Goal: Information Seeking & Learning: Learn about a topic

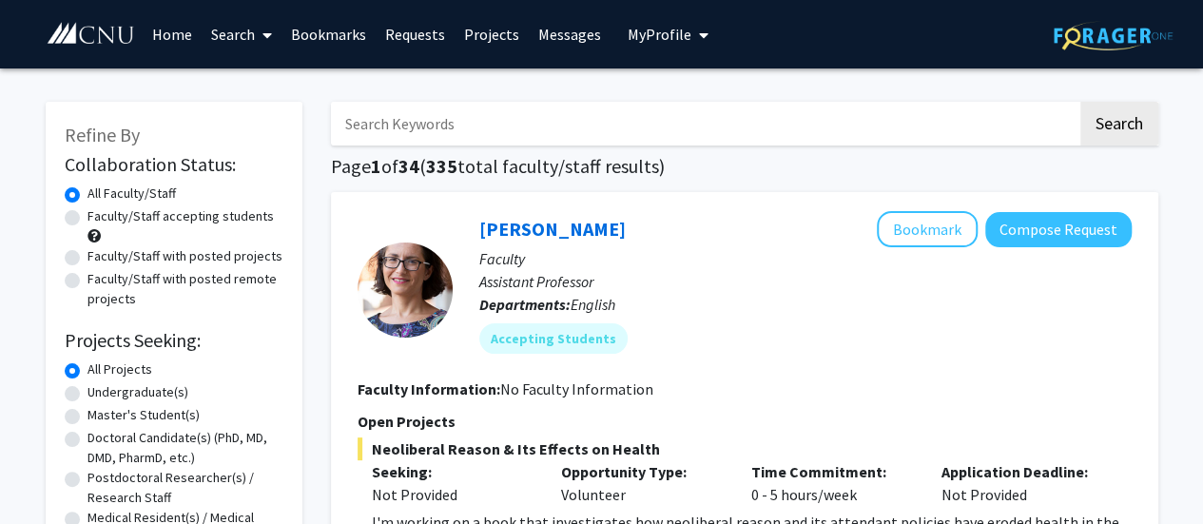
click at [538, 117] on input "Search Keywords" at bounding box center [704, 124] width 747 height 44
type input "communication"
click at [1081, 102] on button "Search" at bounding box center [1120, 124] width 78 height 44
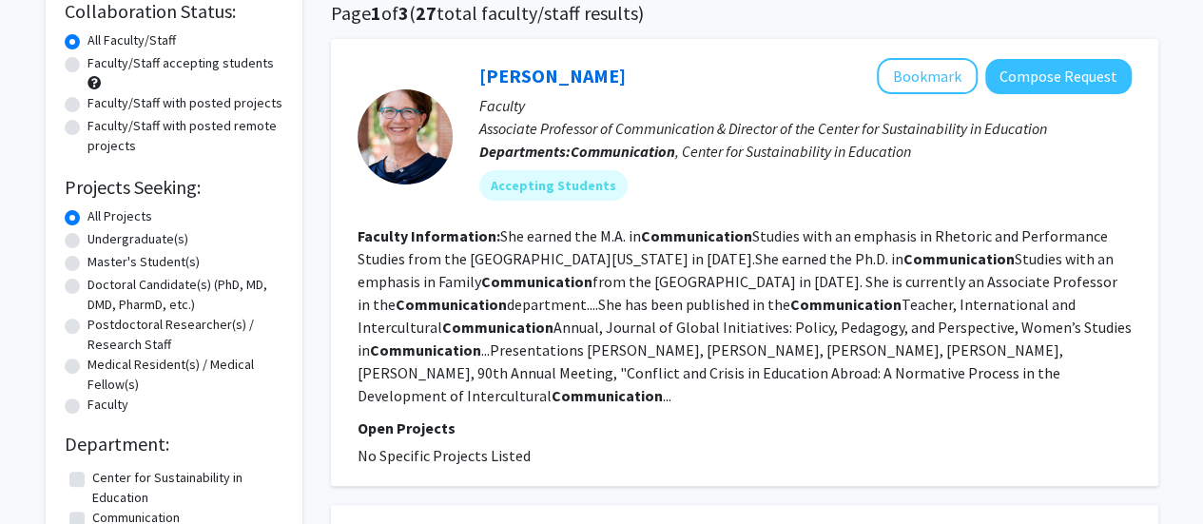
scroll to position [154, 0]
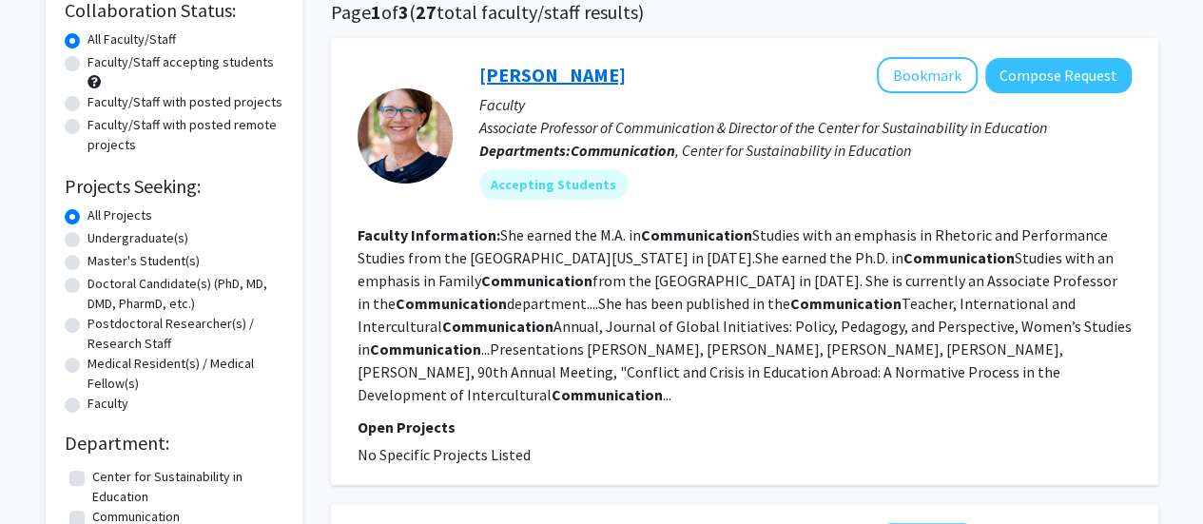
click at [531, 73] on link "[PERSON_NAME]" at bounding box center [552, 75] width 147 height 24
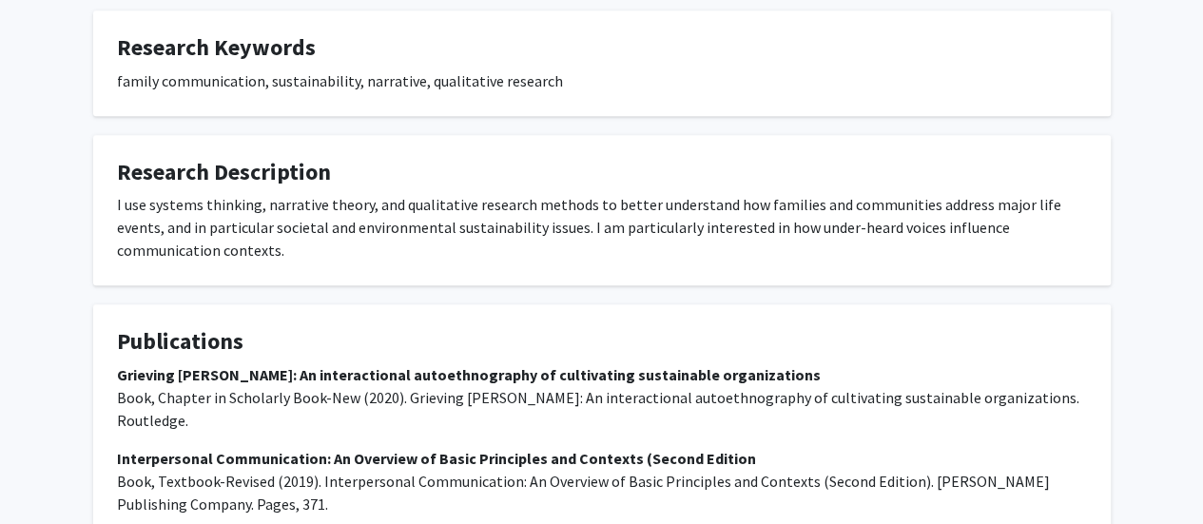
scroll to position [721, 0]
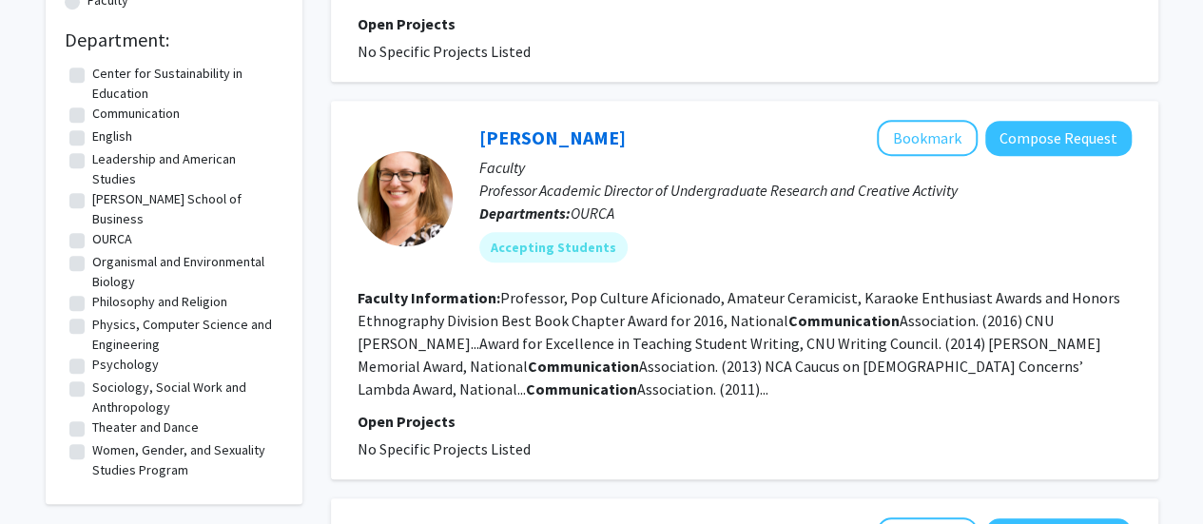
scroll to position [561, 0]
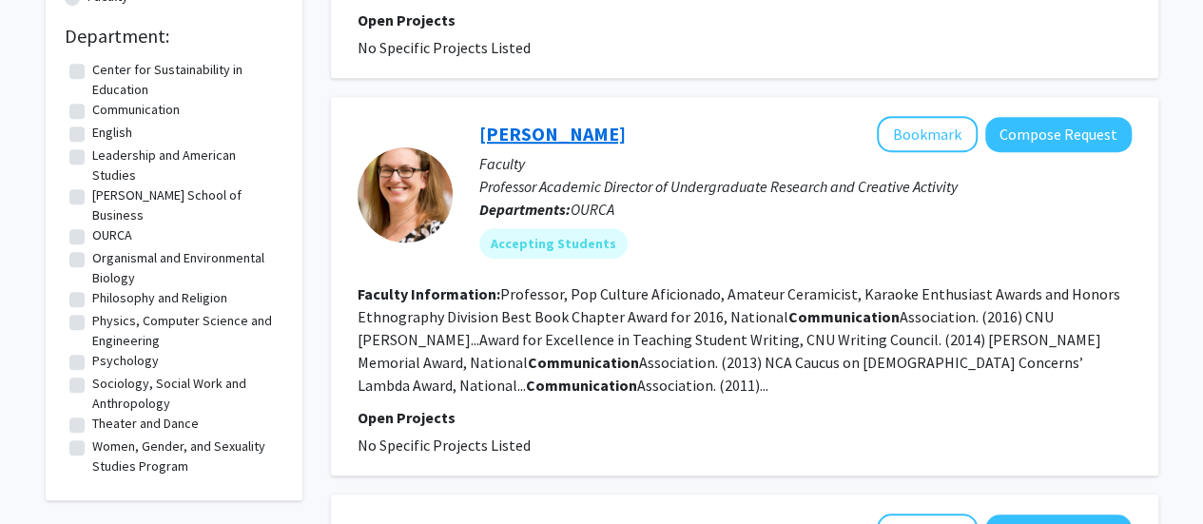
click at [558, 122] on link "[PERSON_NAME]" at bounding box center [552, 134] width 147 height 24
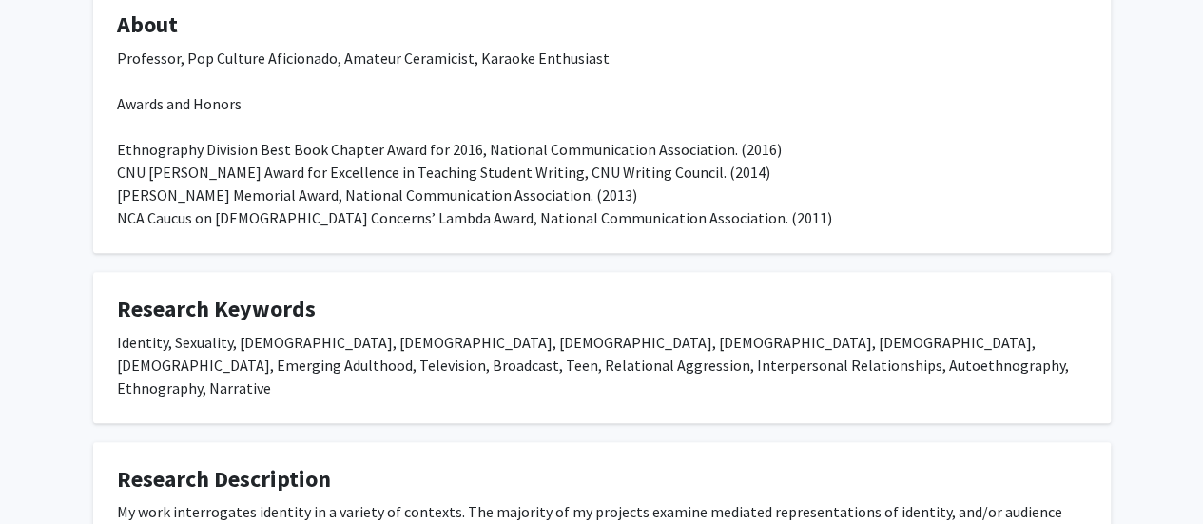
scroll to position [590, 0]
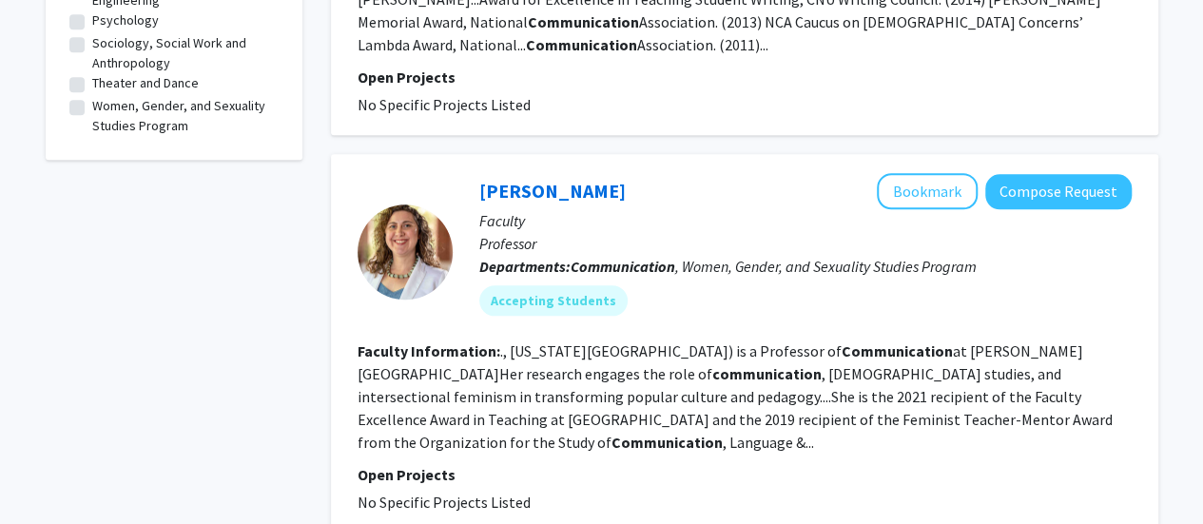
scroll to position [913, 0]
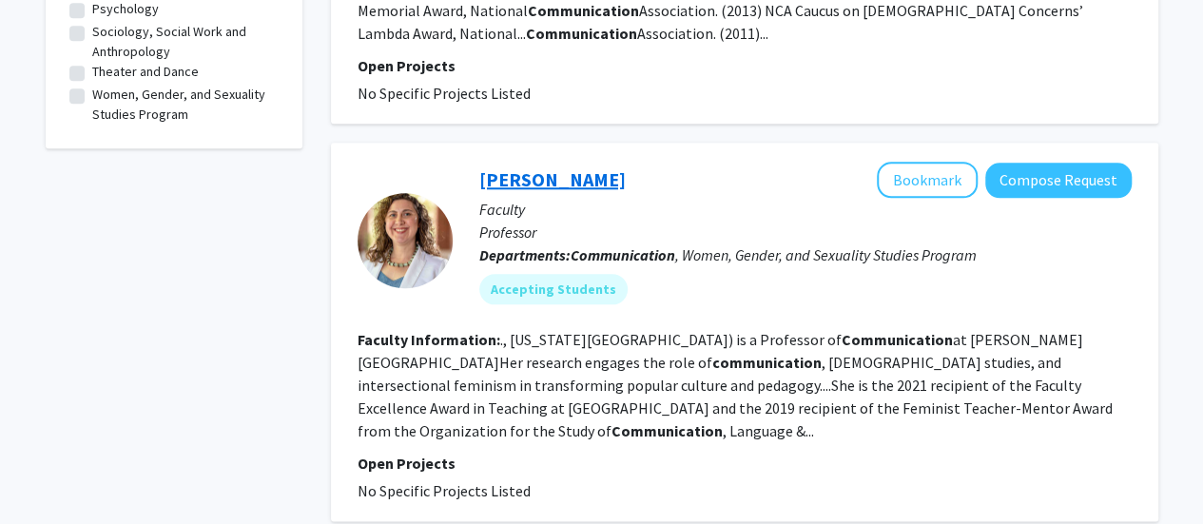
click at [537, 167] on link "[PERSON_NAME]" at bounding box center [552, 179] width 147 height 24
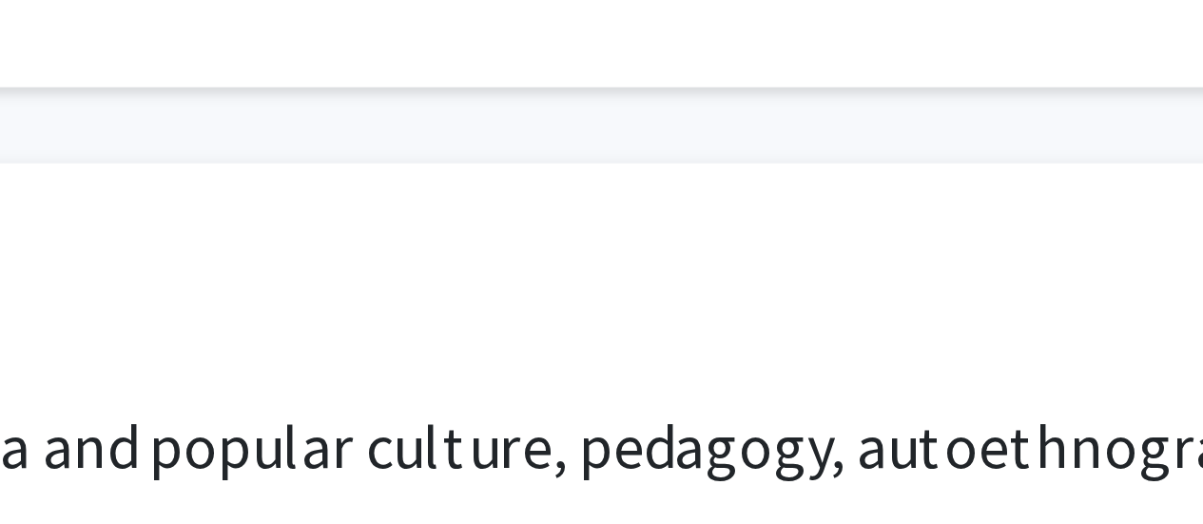
scroll to position [313, 0]
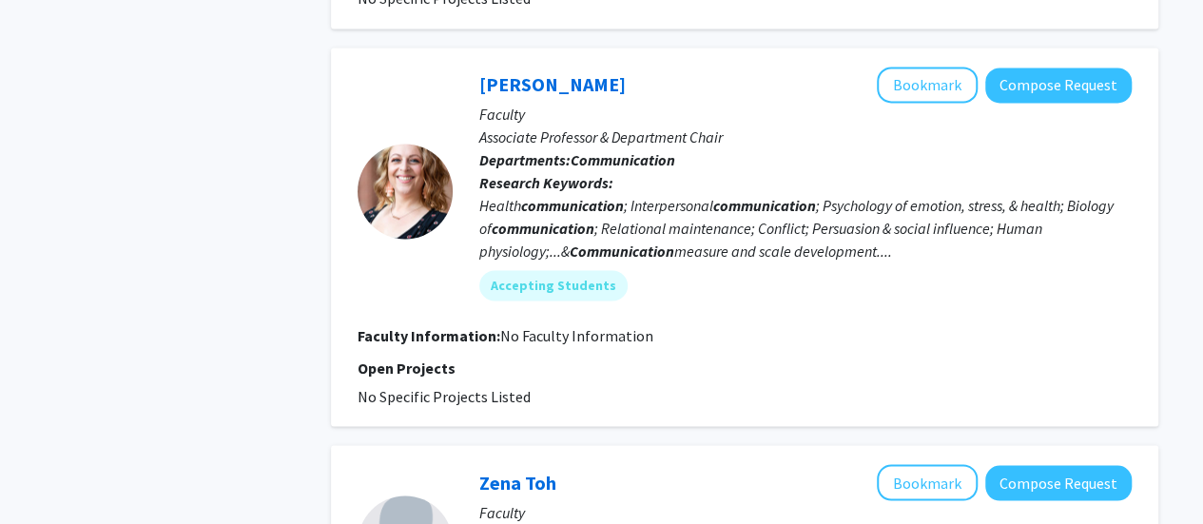
scroll to position [1407, 0]
click at [548, 71] on link "[PERSON_NAME]" at bounding box center [552, 83] width 147 height 24
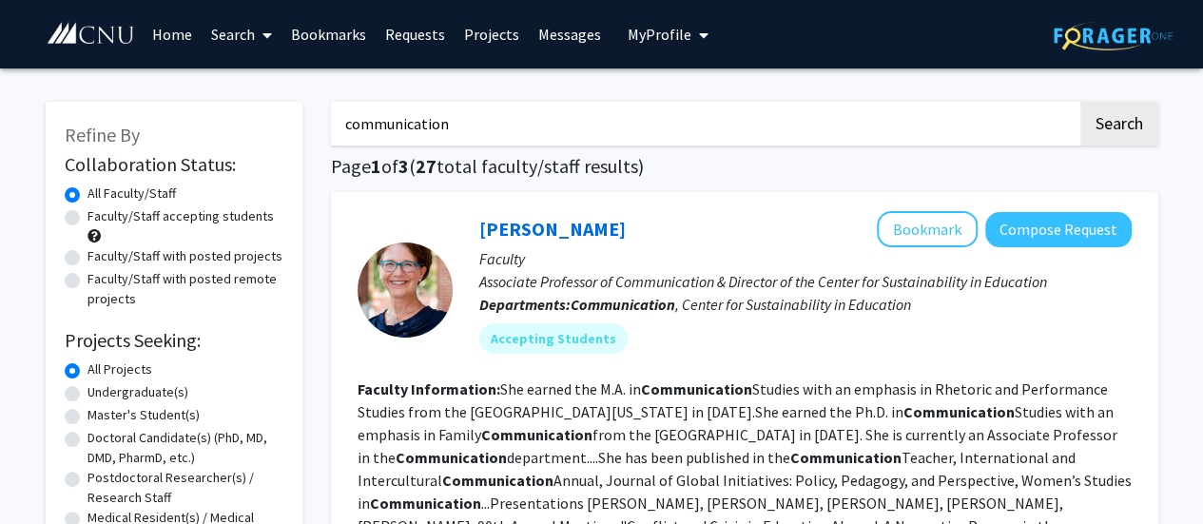
click at [730, 40] on div "Skip navigation Home Search Bookmarks Requests Projects Messages My Profile [PE…" at bounding box center [602, 34] width 1142 height 68
drag, startPoint x: 643, startPoint y: 123, endPoint x: 312, endPoint y: 130, distance: 331.1
type input "admin"
click at [1081, 102] on button "Search" at bounding box center [1120, 124] width 78 height 44
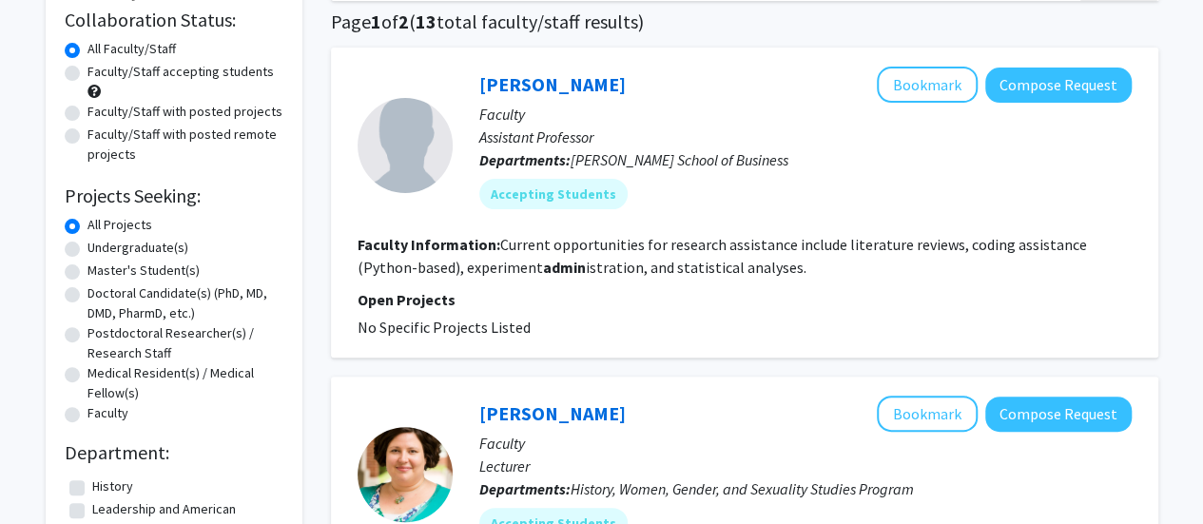
scroll to position [144, 0]
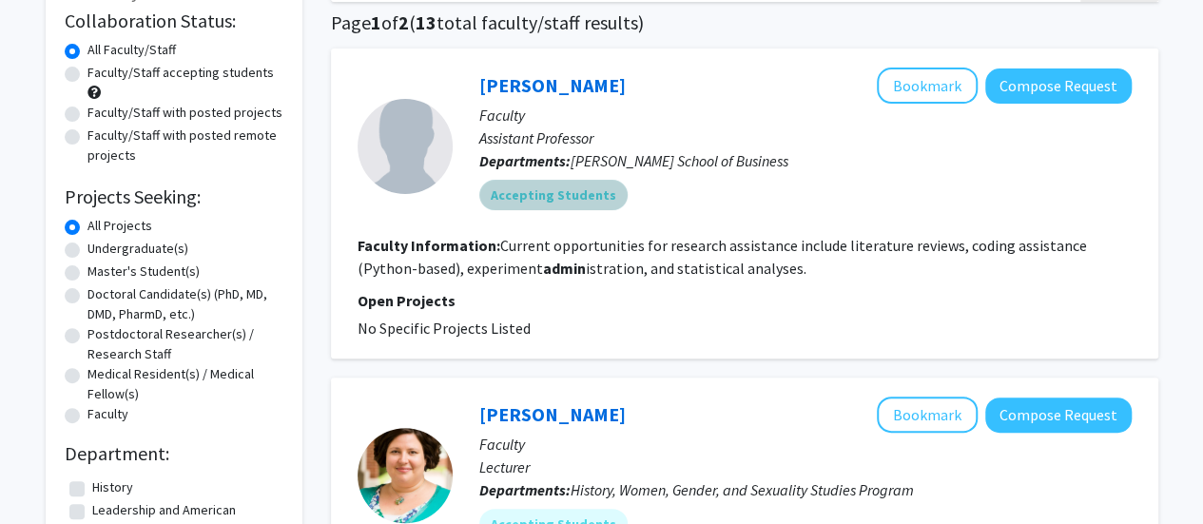
click at [701, 181] on div "Accepting Students" at bounding box center [806, 195] width 660 height 38
click at [875, 141] on p "Assistant Professor" at bounding box center [805, 138] width 653 height 23
click at [542, 82] on link "[PERSON_NAME]" at bounding box center [552, 85] width 147 height 24
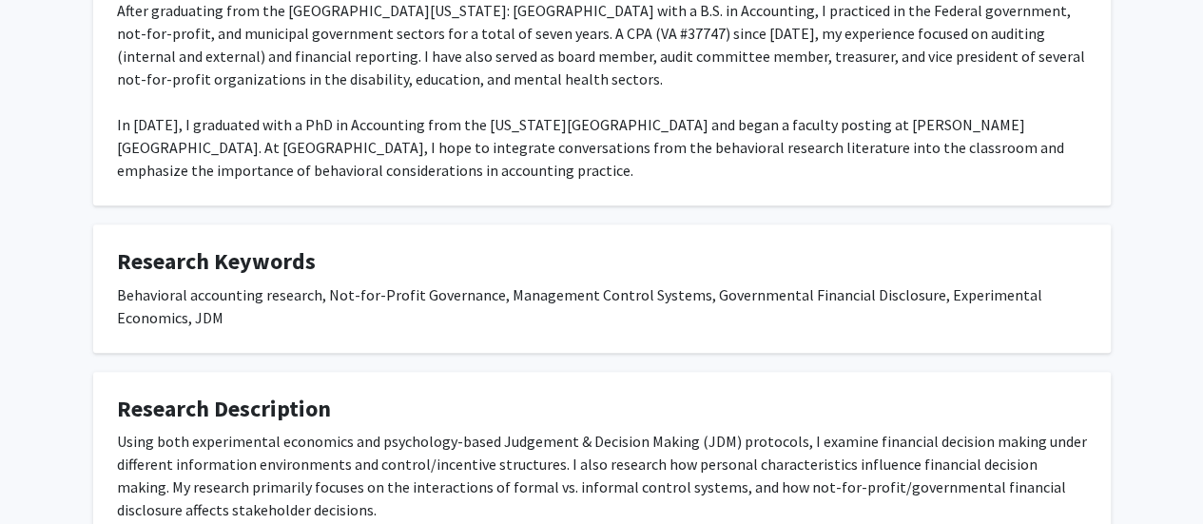
scroll to position [406, 0]
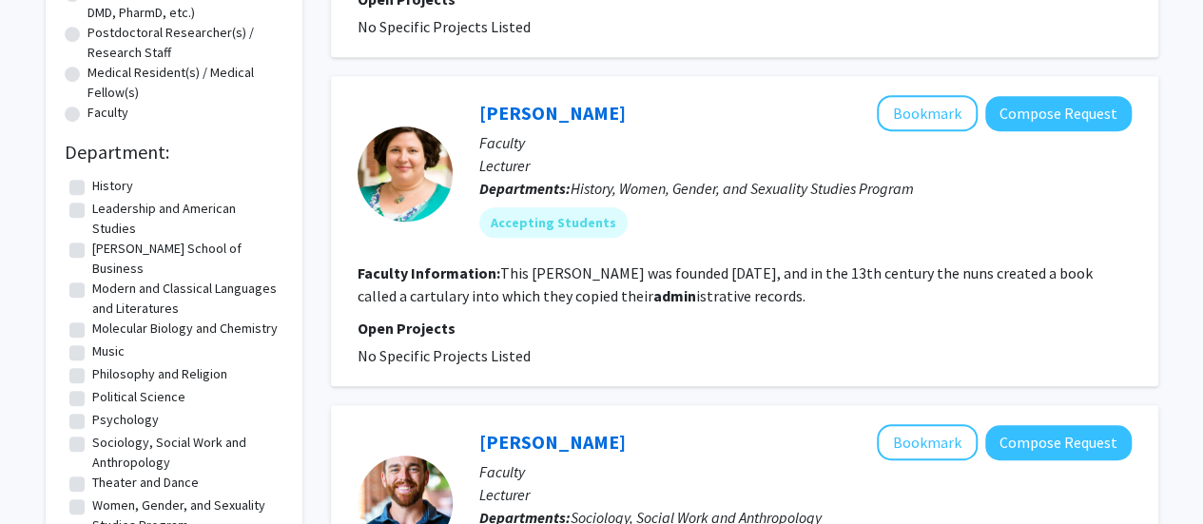
scroll to position [447, 0]
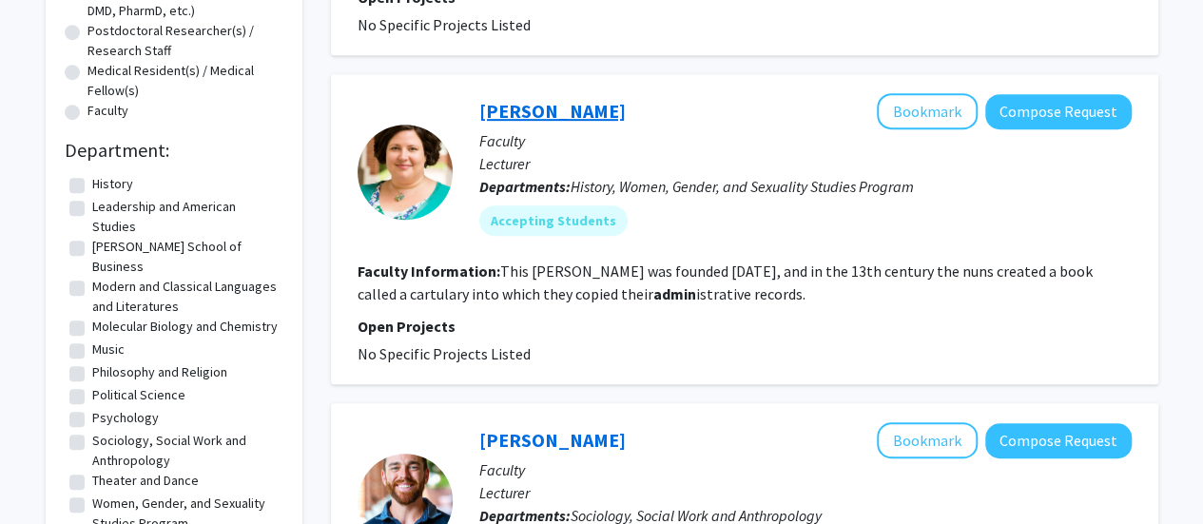
click at [556, 111] on link "[PERSON_NAME]" at bounding box center [552, 111] width 147 height 24
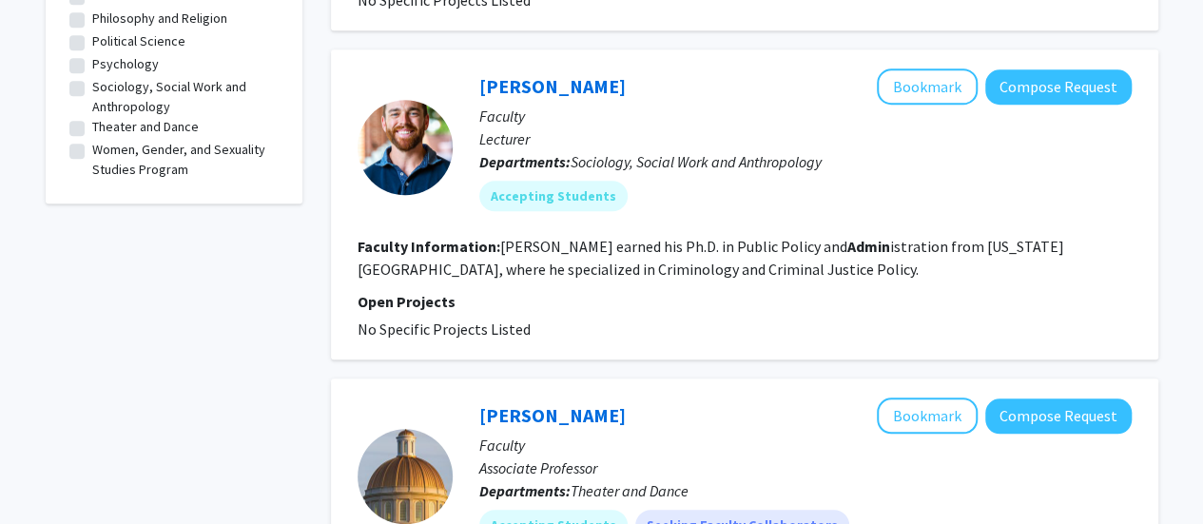
scroll to position [802, 0]
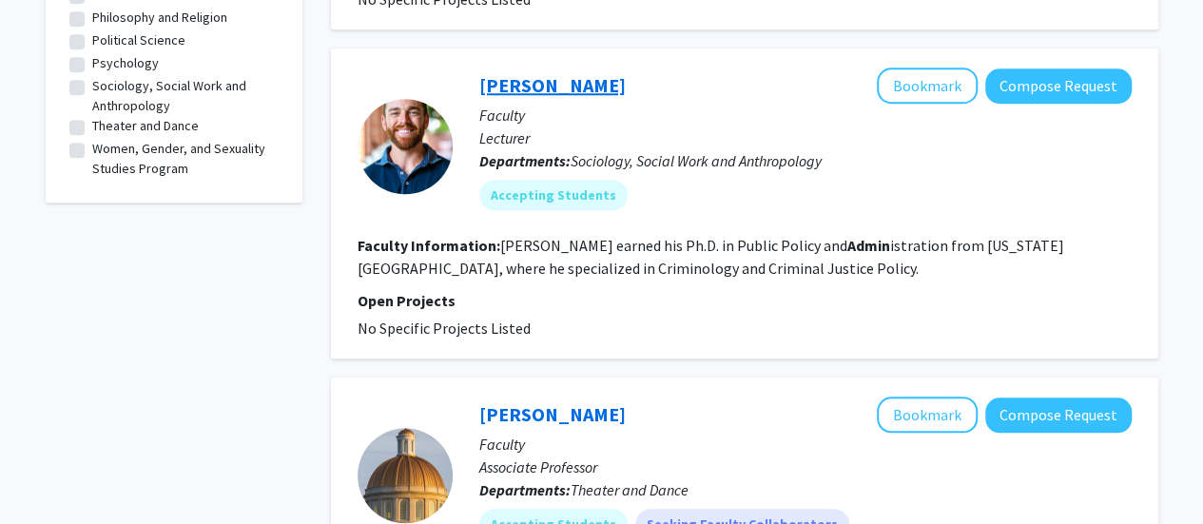
click at [539, 85] on link "[PERSON_NAME]" at bounding box center [552, 85] width 147 height 24
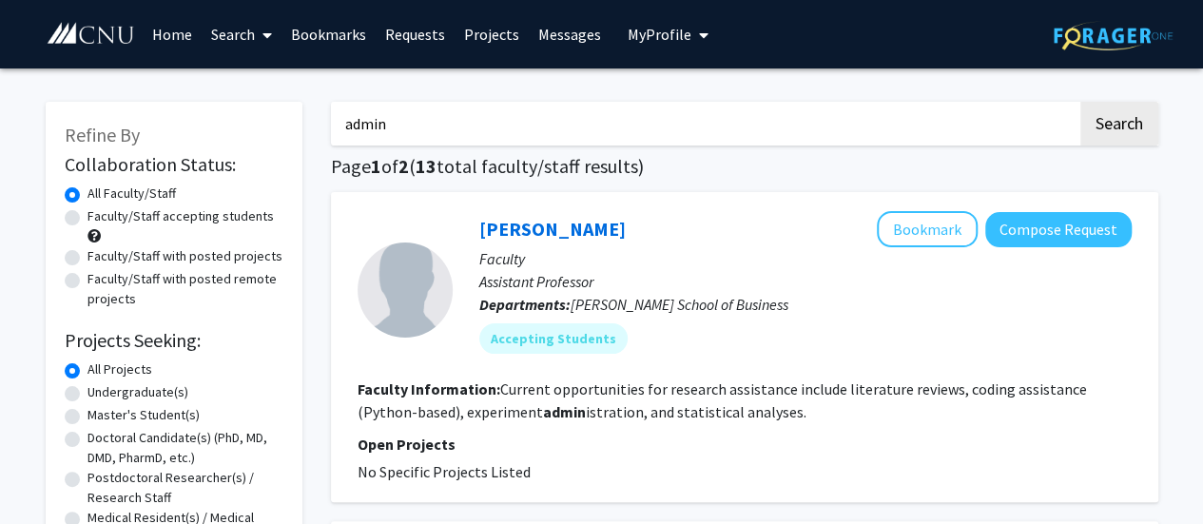
drag, startPoint x: 465, startPoint y: 138, endPoint x: 276, endPoint y: 126, distance: 189.7
type input "\"
type input "dance"
click at [1081, 102] on button "Search" at bounding box center [1120, 124] width 78 height 44
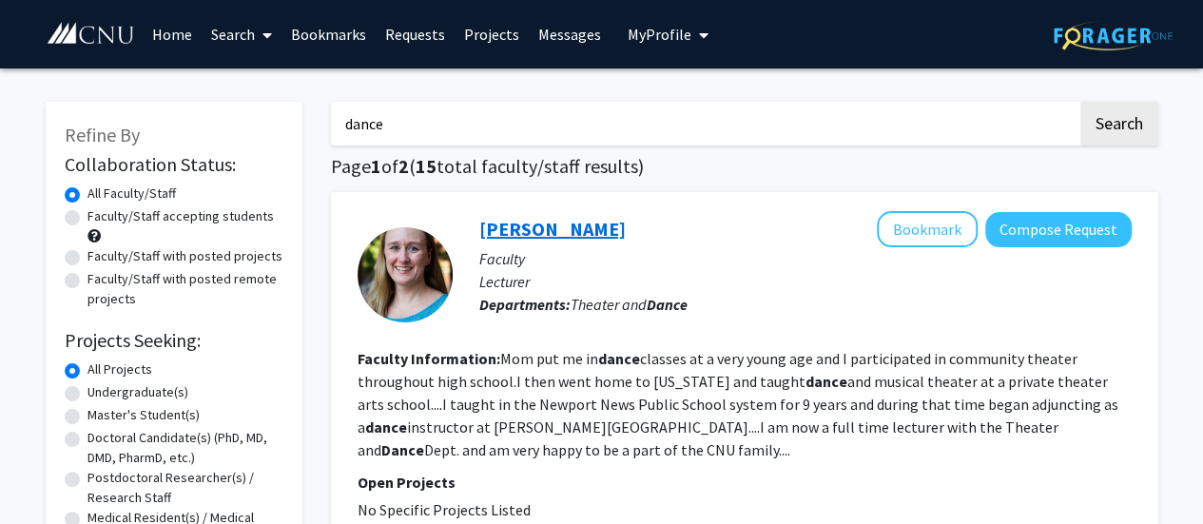
click at [539, 217] on link "[PERSON_NAME]" at bounding box center [552, 229] width 147 height 24
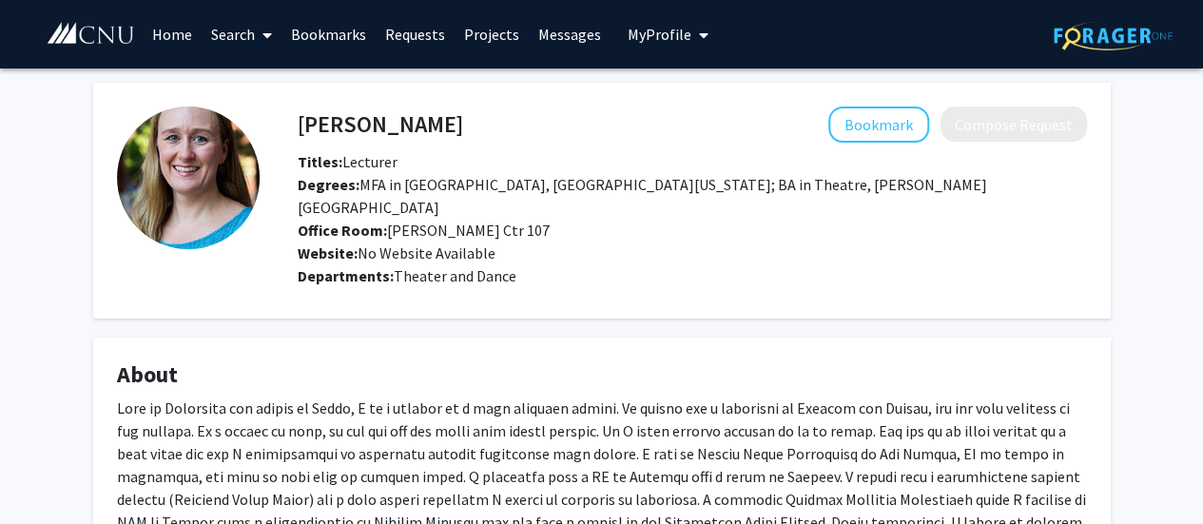
scroll to position [398, 0]
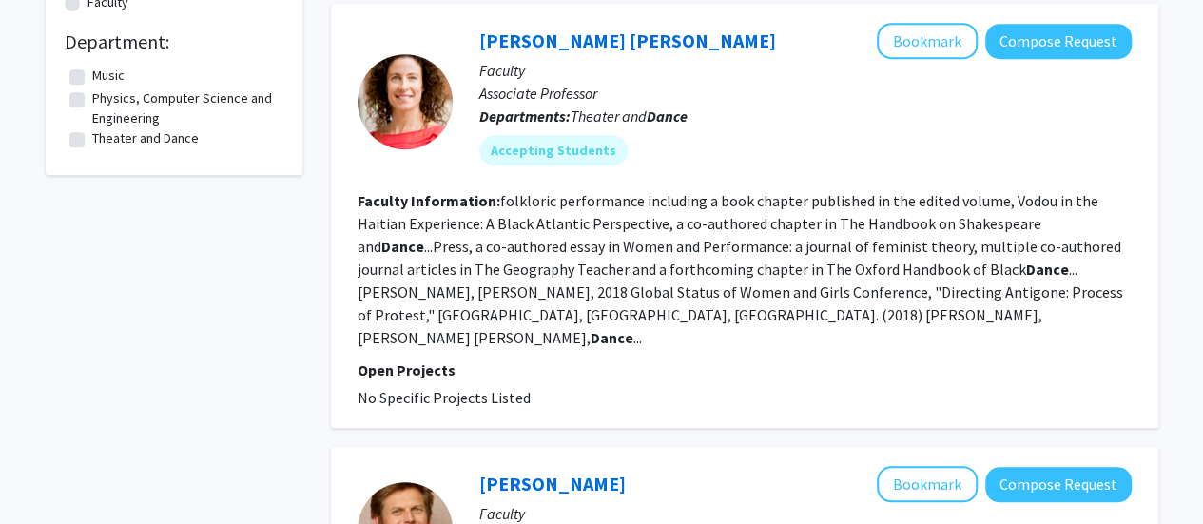
scroll to position [555, 0]
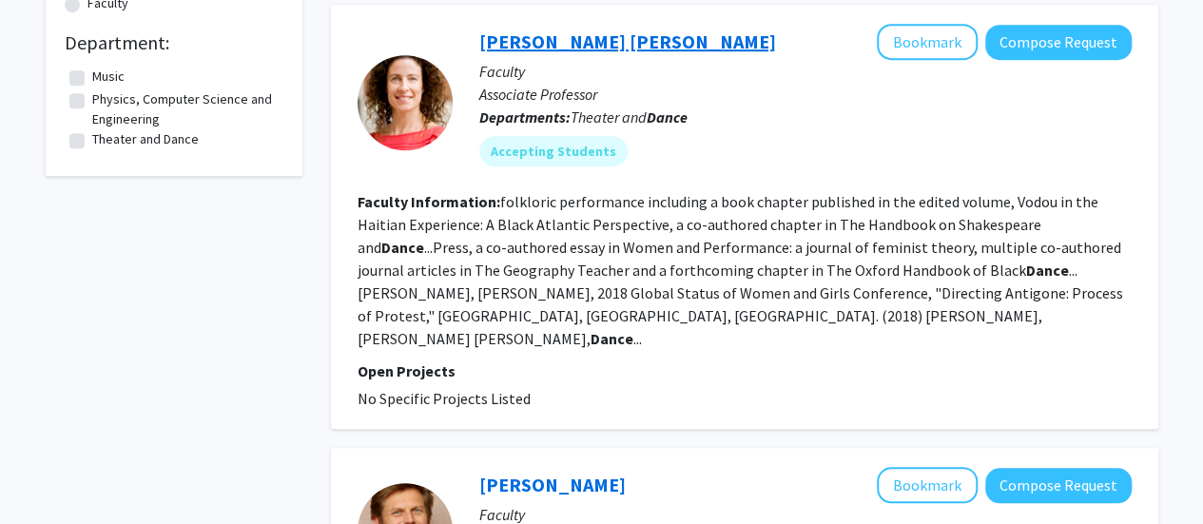
click at [540, 36] on link "[PERSON_NAME] [PERSON_NAME]" at bounding box center [627, 41] width 297 height 24
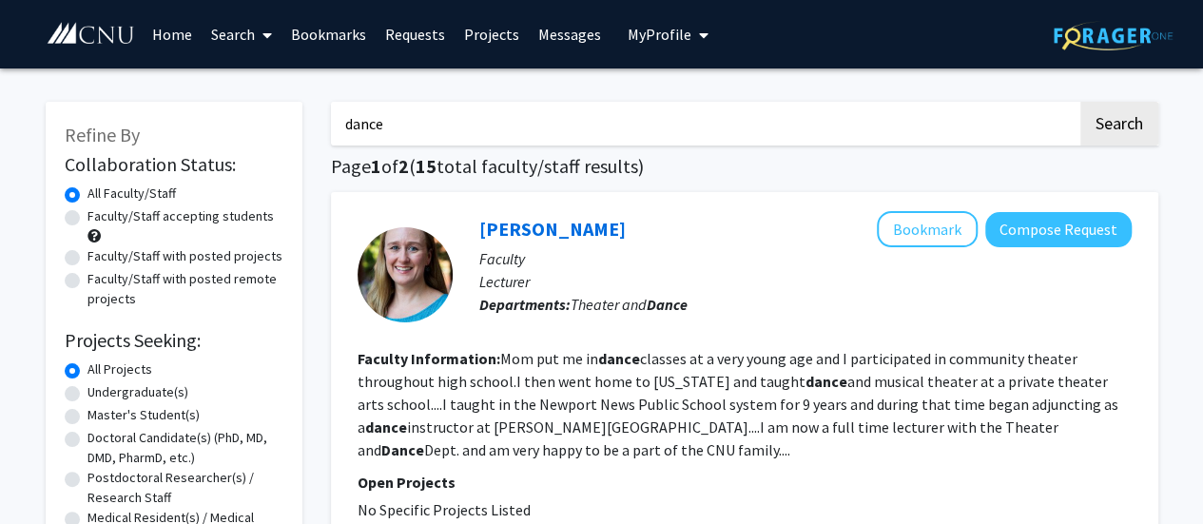
drag, startPoint x: 401, startPoint y: 121, endPoint x: 177, endPoint y: 157, distance: 227.4
click at [1081, 102] on button "Search" at bounding box center [1120, 124] width 78 height 44
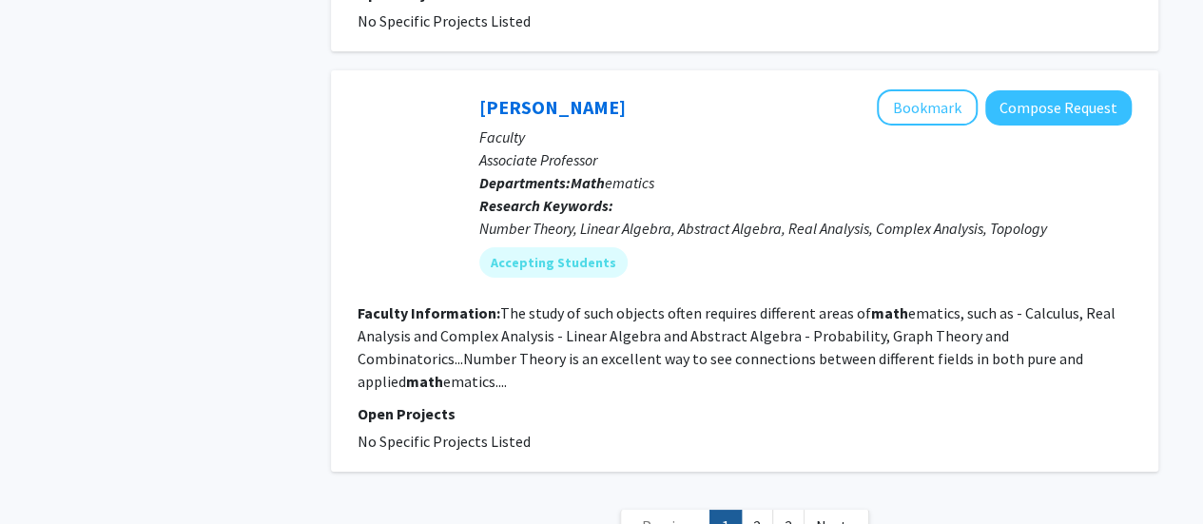
scroll to position [3508, 0]
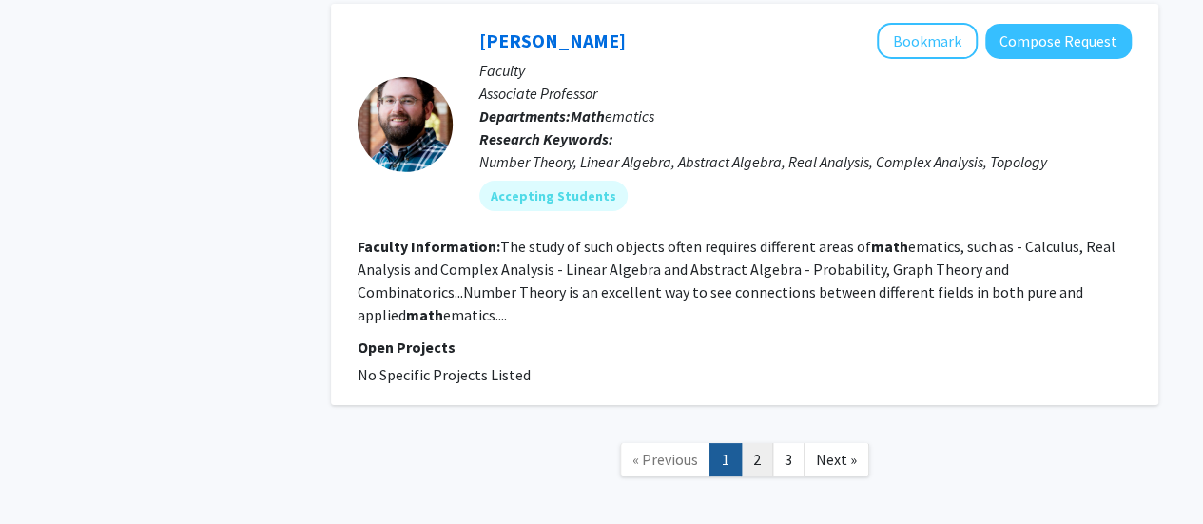
click at [751, 443] on link "2" at bounding box center [757, 459] width 32 height 33
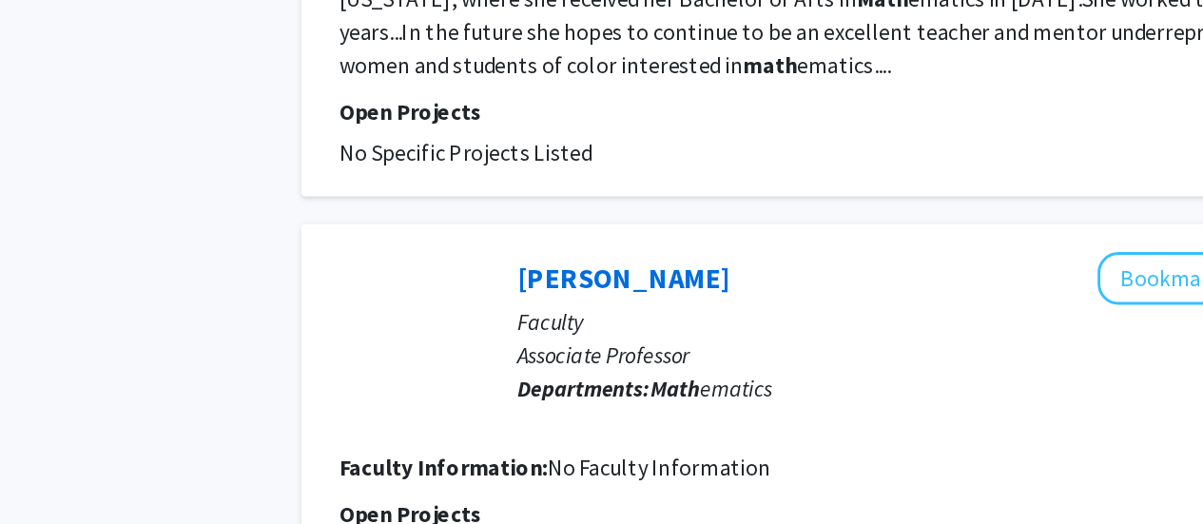
scroll to position [3371, 0]
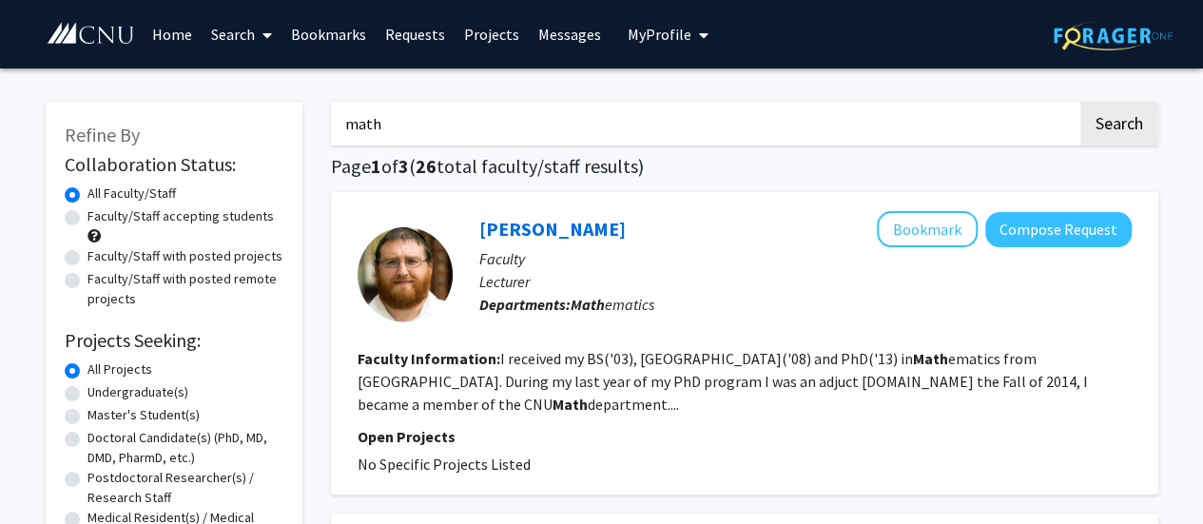
drag, startPoint x: 408, startPoint y: 125, endPoint x: 291, endPoint y: 122, distance: 117.0
type input "="
type input "w"
type input "education"
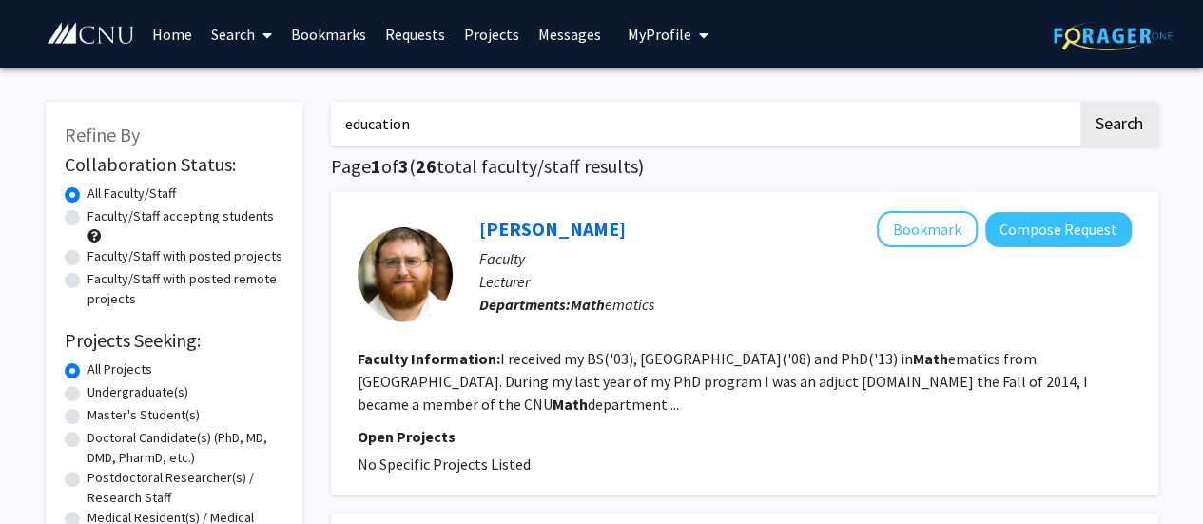
click at [1081, 102] on button "Search" at bounding box center [1120, 124] width 78 height 44
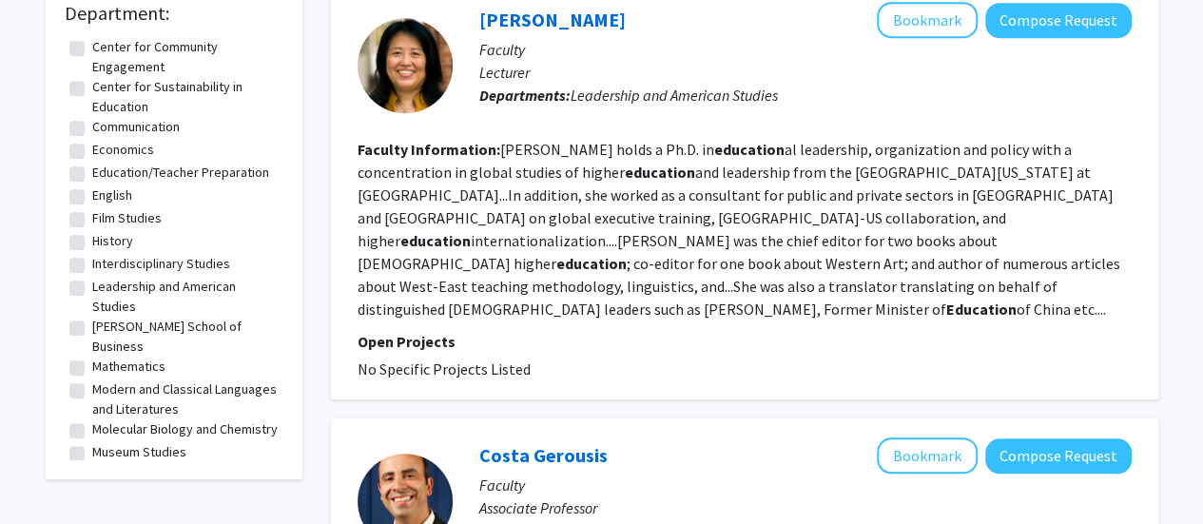
scroll to position [585, 0]
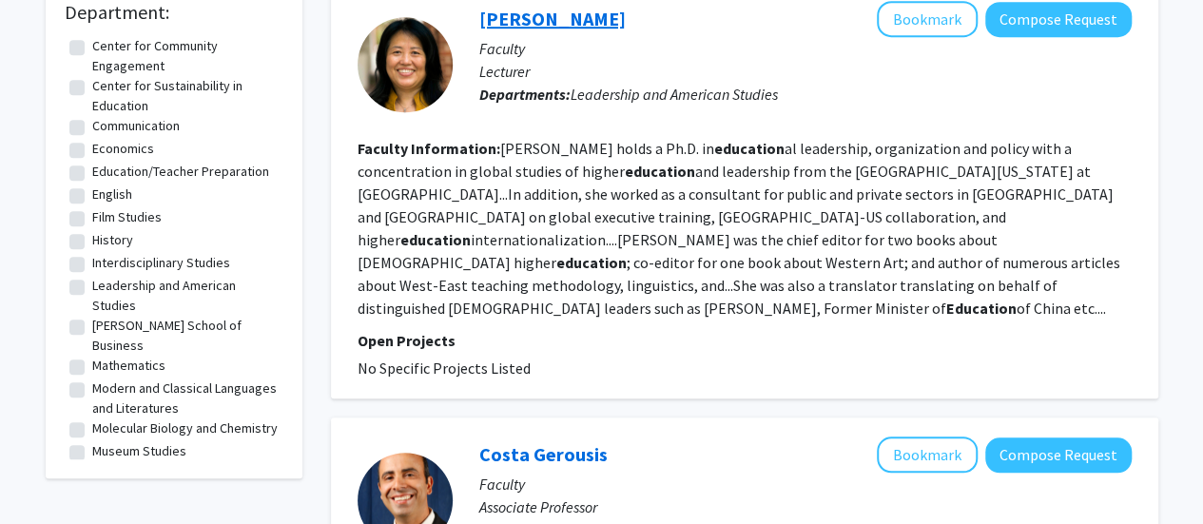
click at [518, 24] on link "[PERSON_NAME]" at bounding box center [552, 19] width 147 height 24
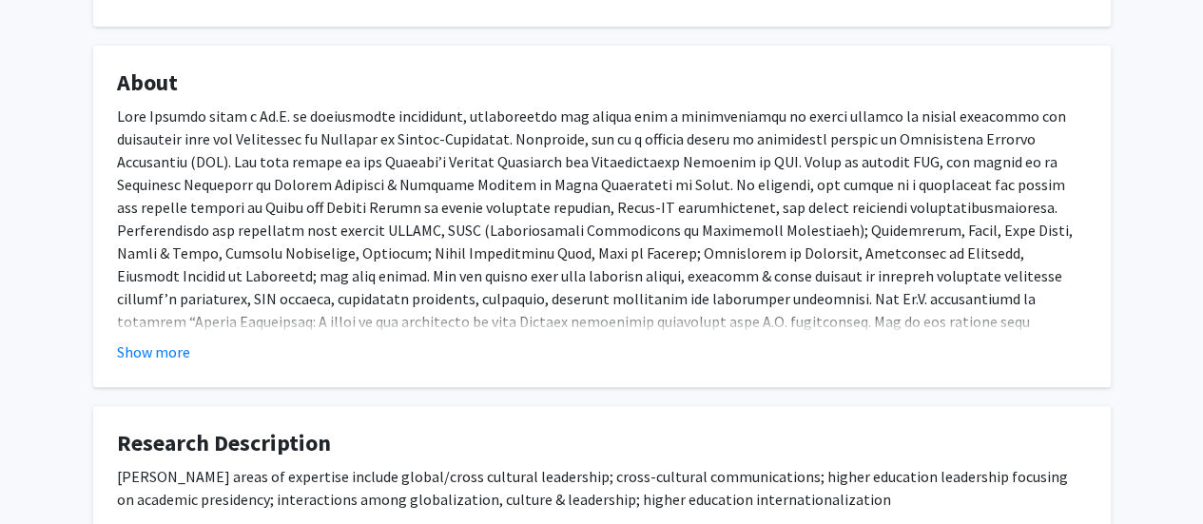
scroll to position [420, 0]
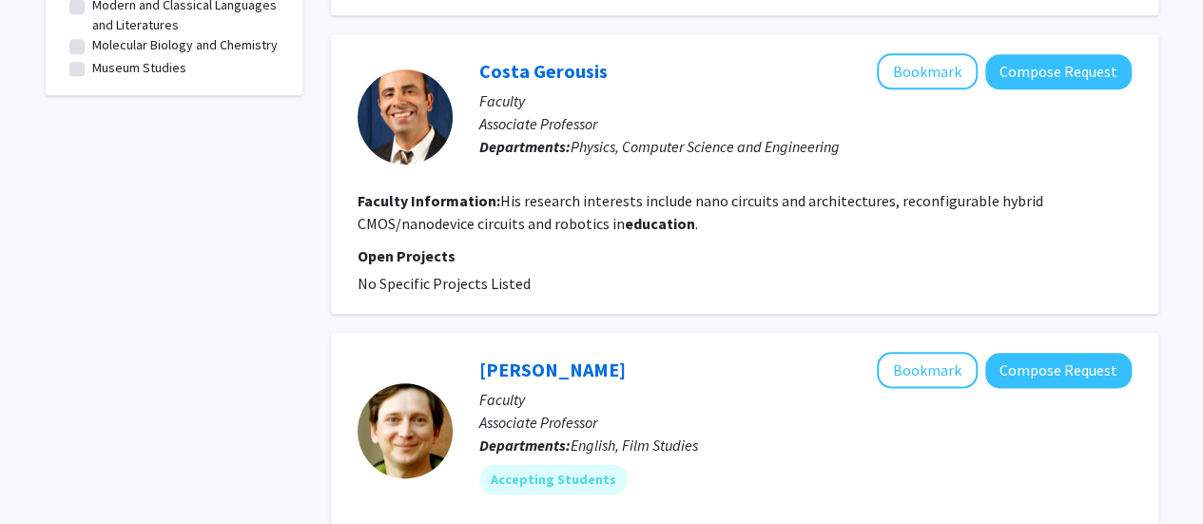
scroll to position [969, 0]
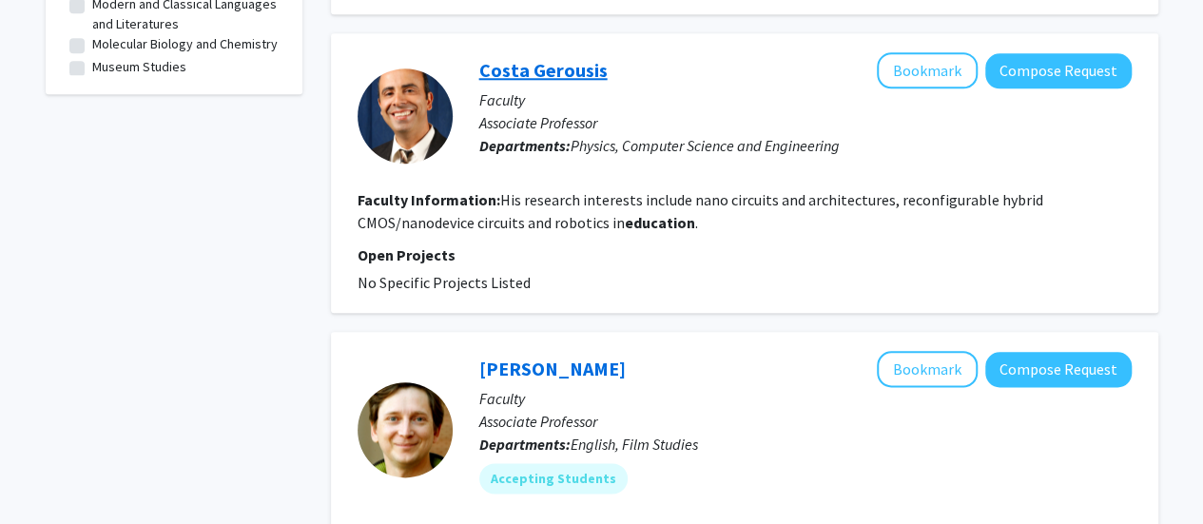
click at [542, 58] on link "Costa Gerousis" at bounding box center [543, 70] width 128 height 24
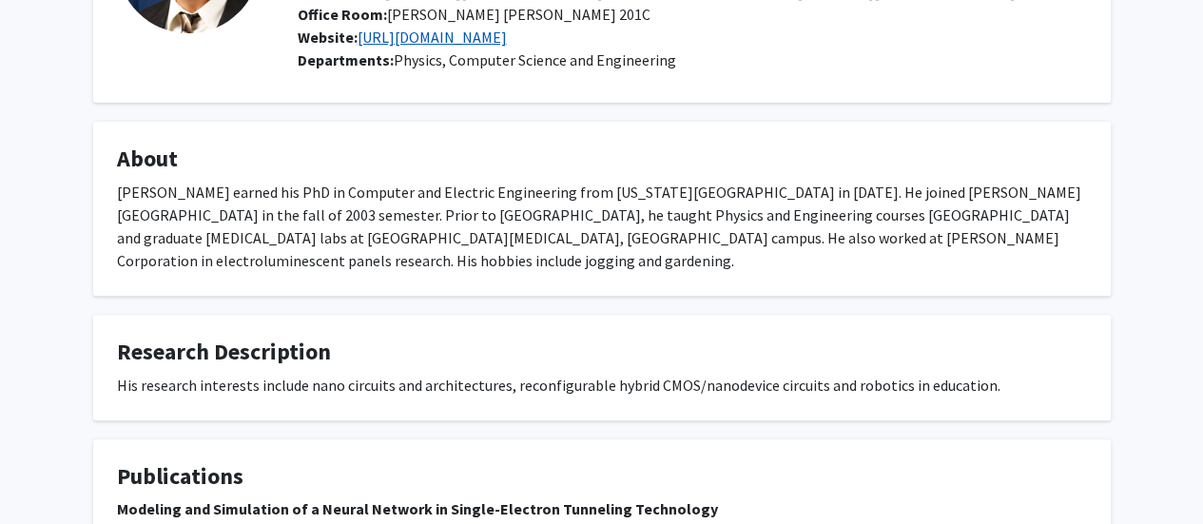
scroll to position [228, 0]
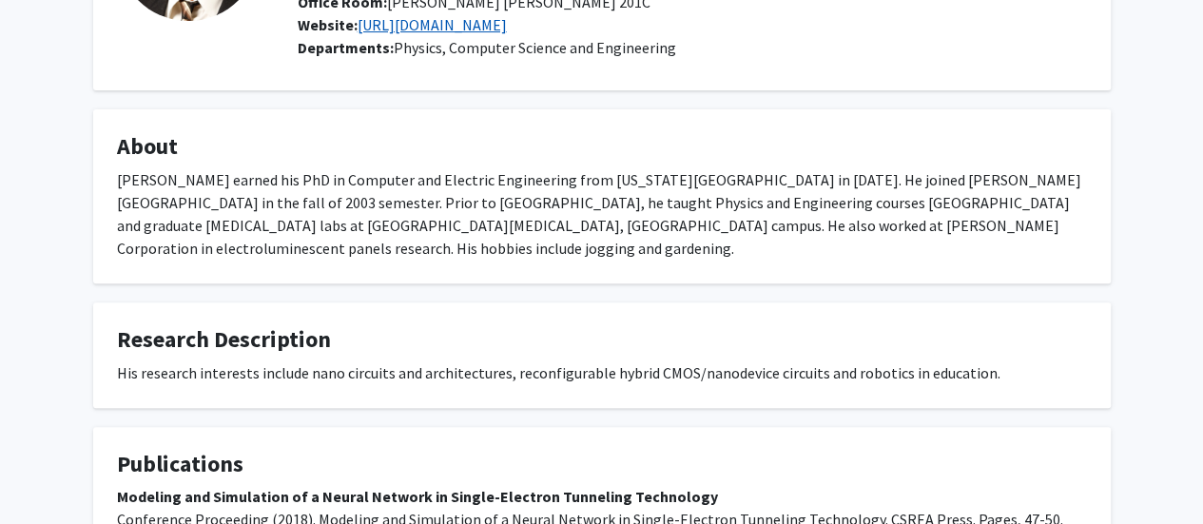
click at [505, 256] on div "[PERSON_NAME] earned his PhD in Computer and Electric Engineering from [US_STAT…" at bounding box center [602, 213] width 970 height 91
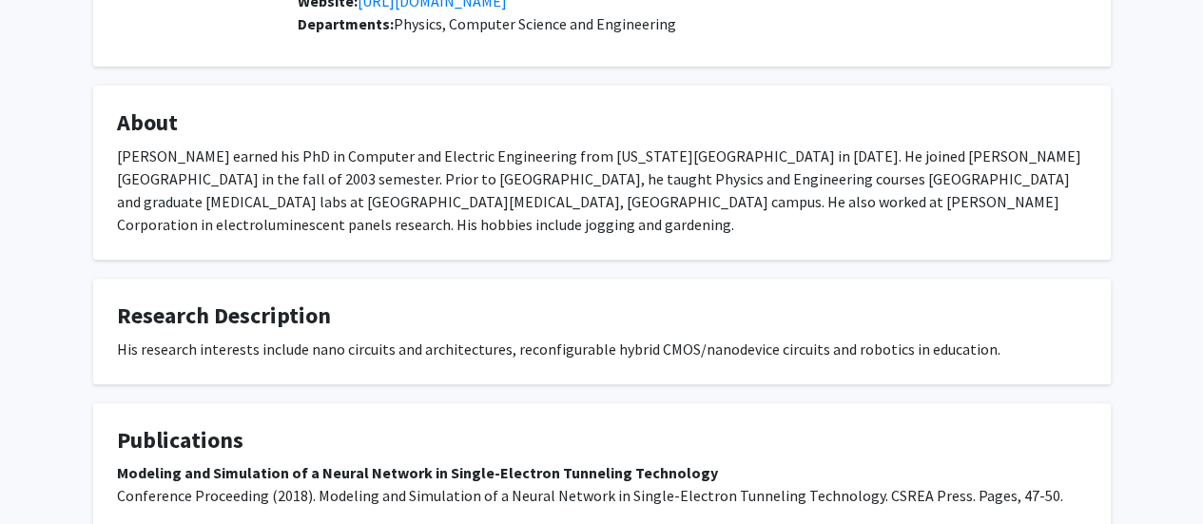
scroll to position [253, 0]
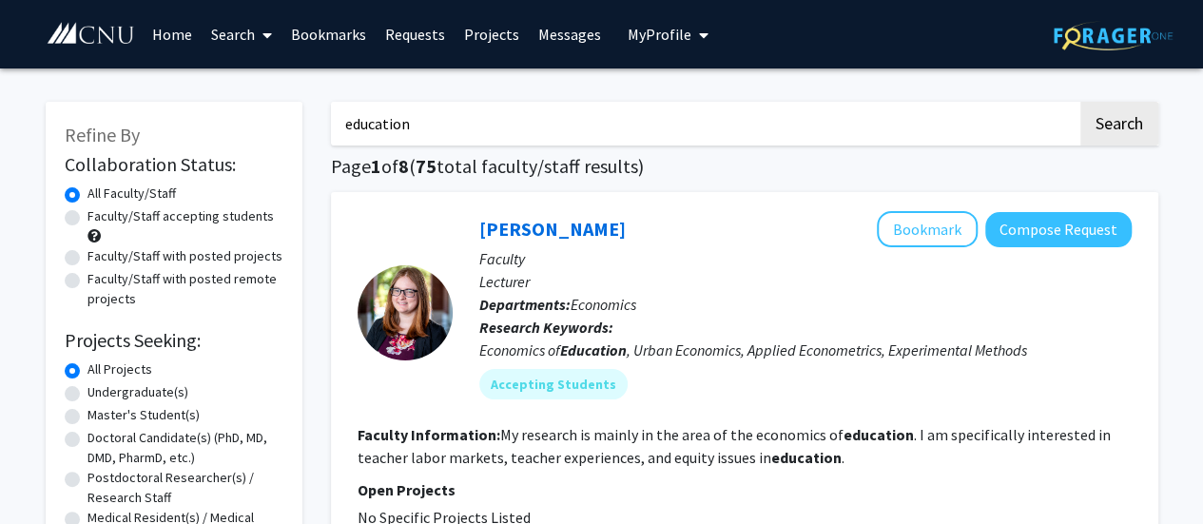
click at [346, 129] on input "education" at bounding box center [704, 124] width 747 height 44
type input "elementary education"
click at [1081, 102] on button "Search" at bounding box center [1120, 124] width 78 height 44
click at [533, 237] on link "[PERSON_NAME]" at bounding box center [552, 229] width 147 height 24
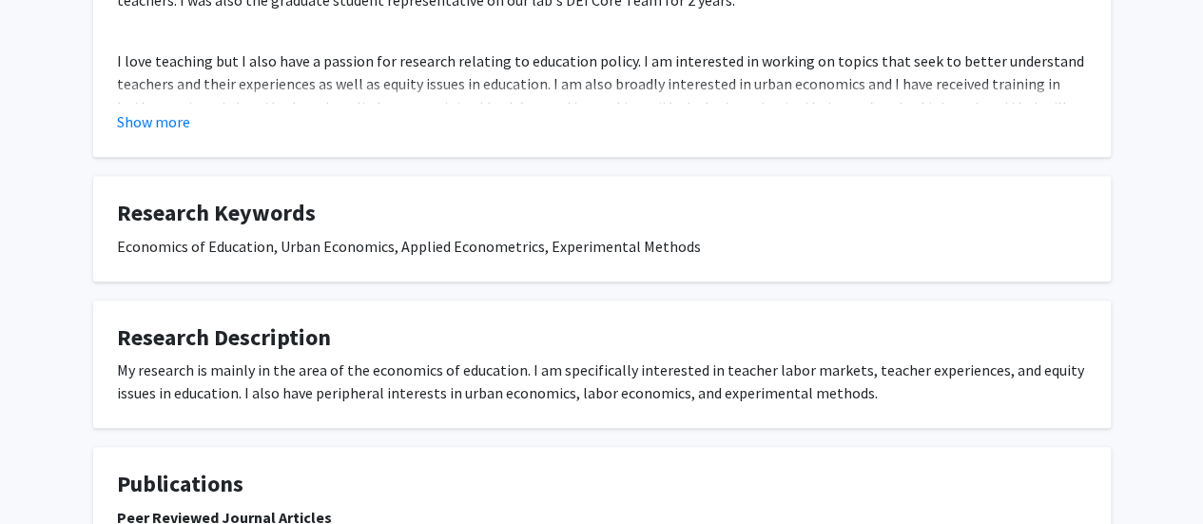
scroll to position [531, 0]
click at [519, 341] on h4 "Research Description" at bounding box center [602, 337] width 970 height 28
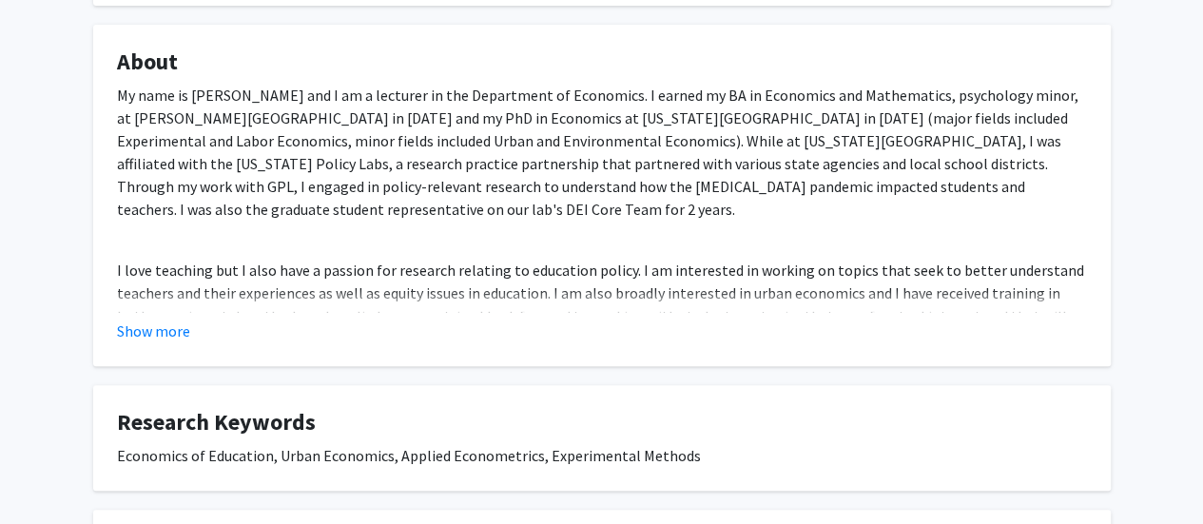
scroll to position [0, 0]
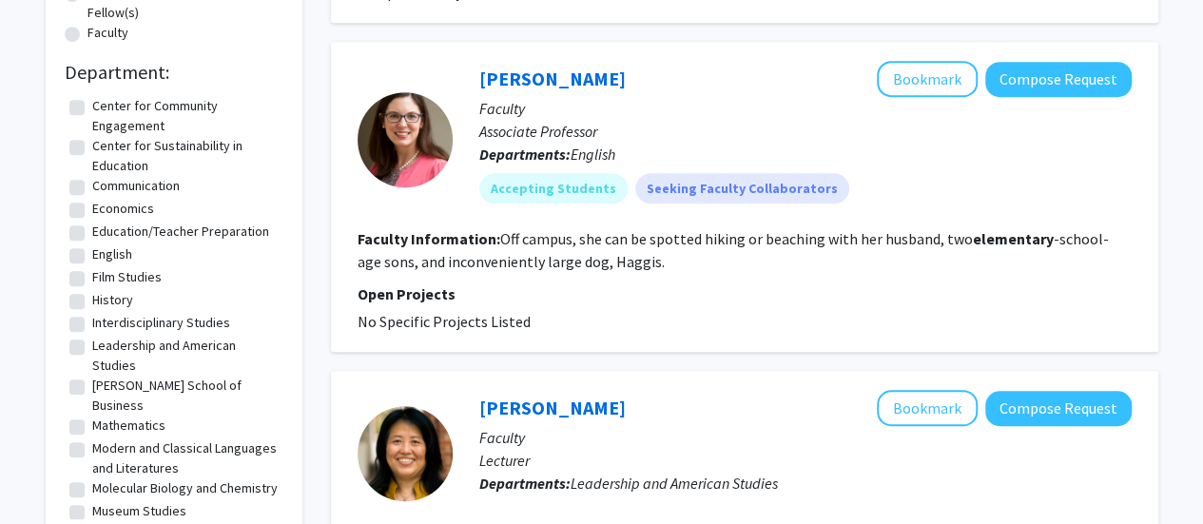
scroll to position [527, 0]
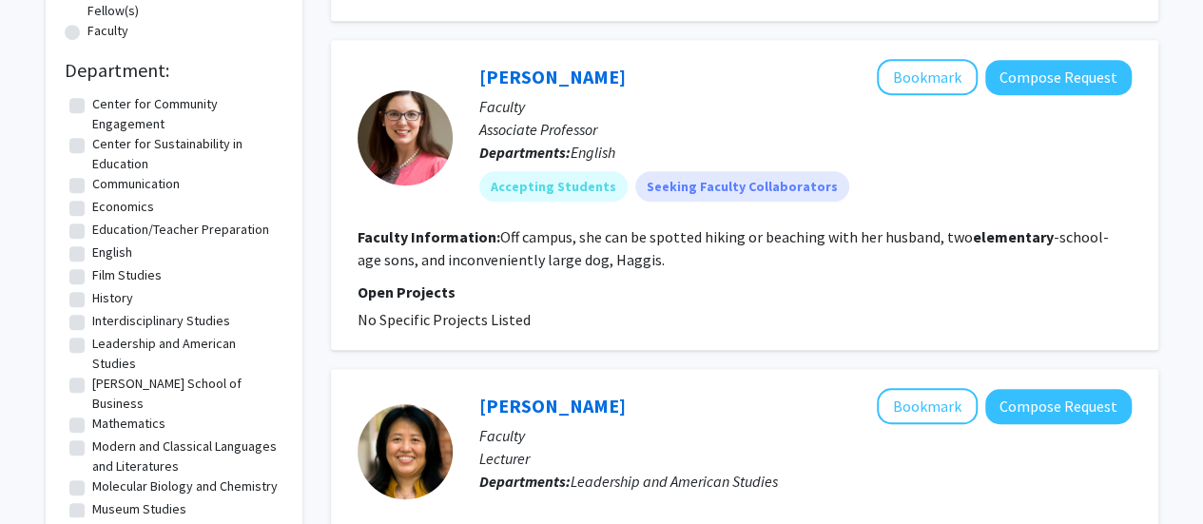
click at [548, 104] on p "Faculty" at bounding box center [805, 106] width 653 height 23
click at [536, 84] on link "[PERSON_NAME]" at bounding box center [552, 77] width 147 height 24
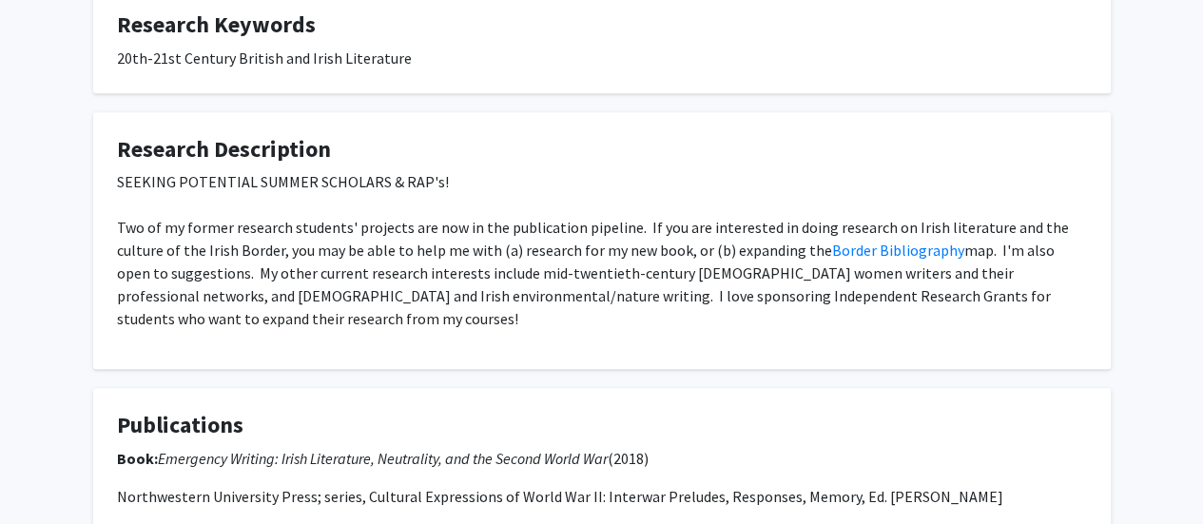
scroll to position [765, 0]
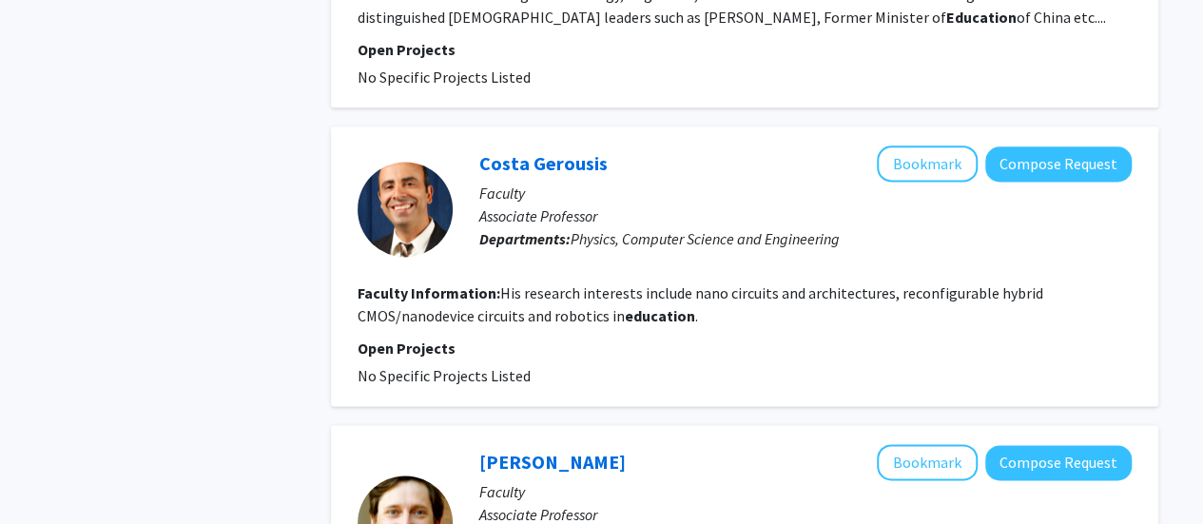
scroll to position [1206, 0]
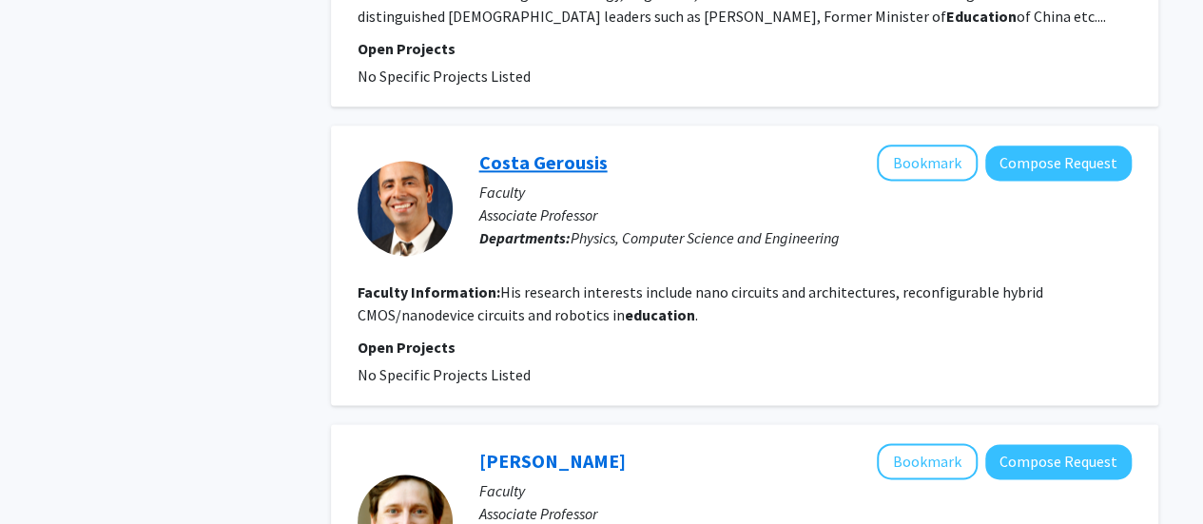
click at [544, 150] on link "Costa Gerousis" at bounding box center [543, 162] width 128 height 24
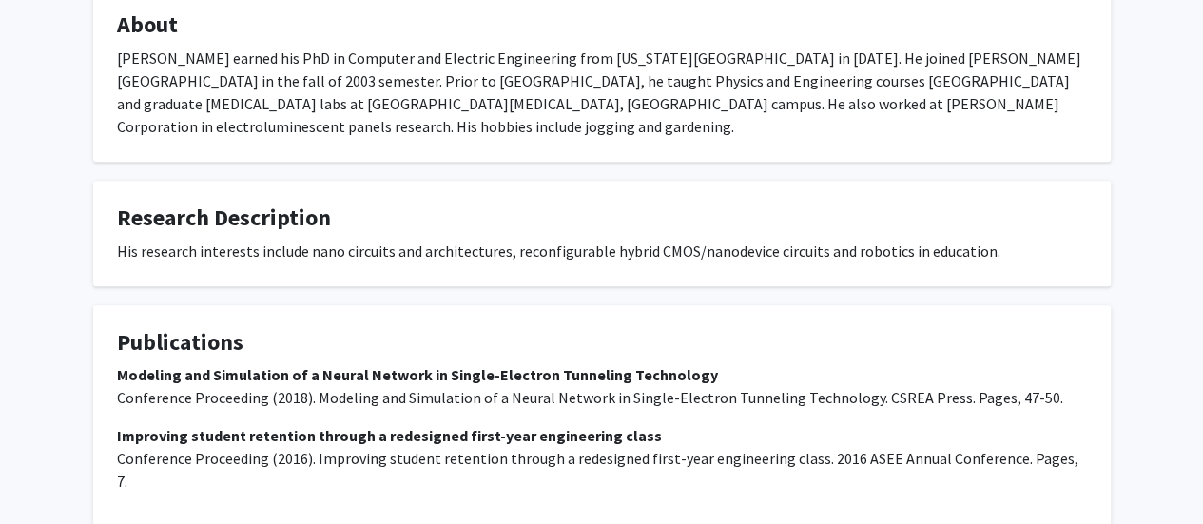
scroll to position [352, 0]
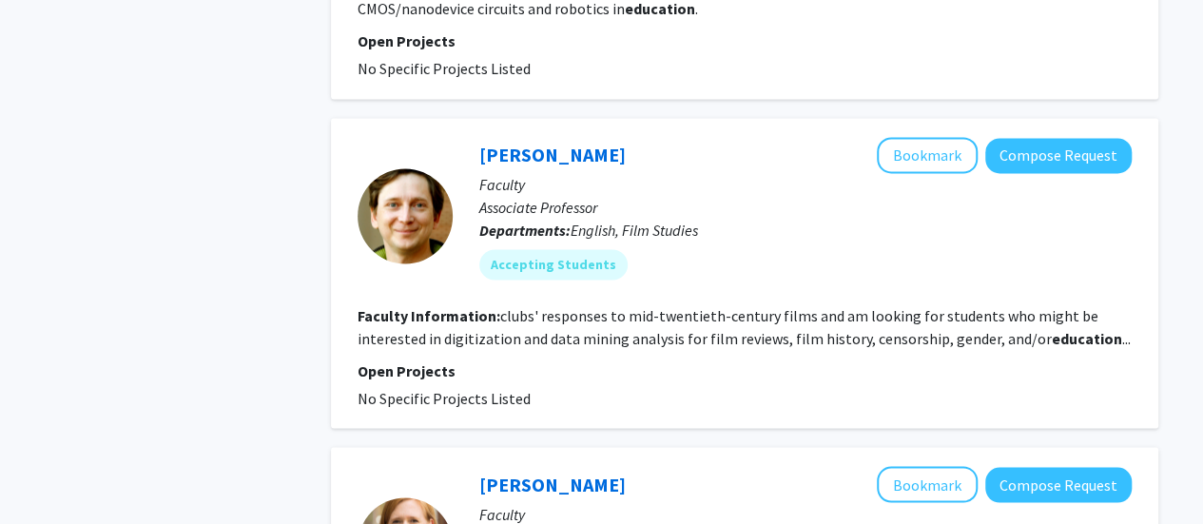
scroll to position [1525, 0]
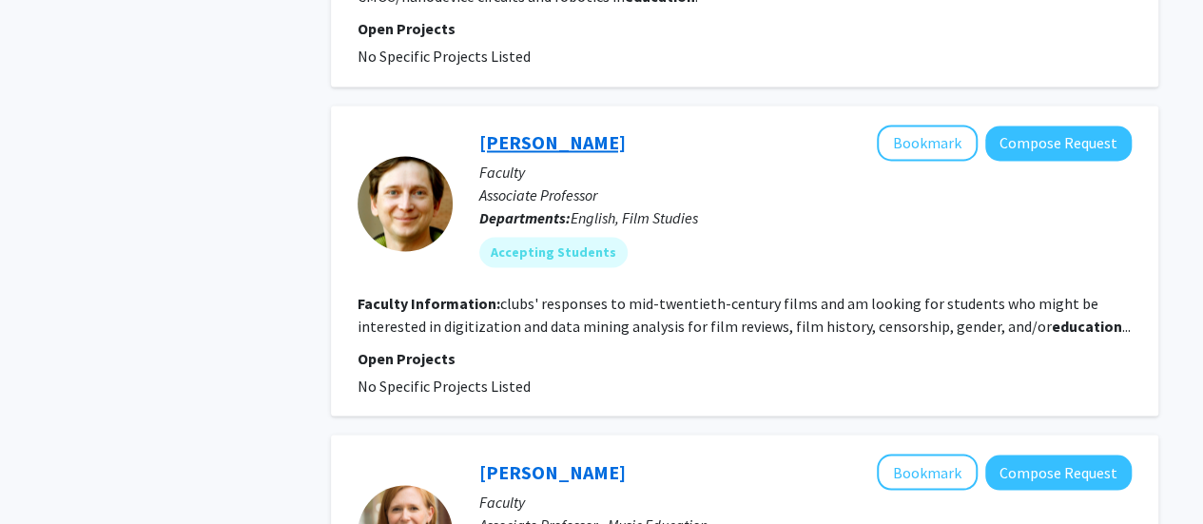
click at [519, 130] on link "[PERSON_NAME]" at bounding box center [552, 142] width 147 height 24
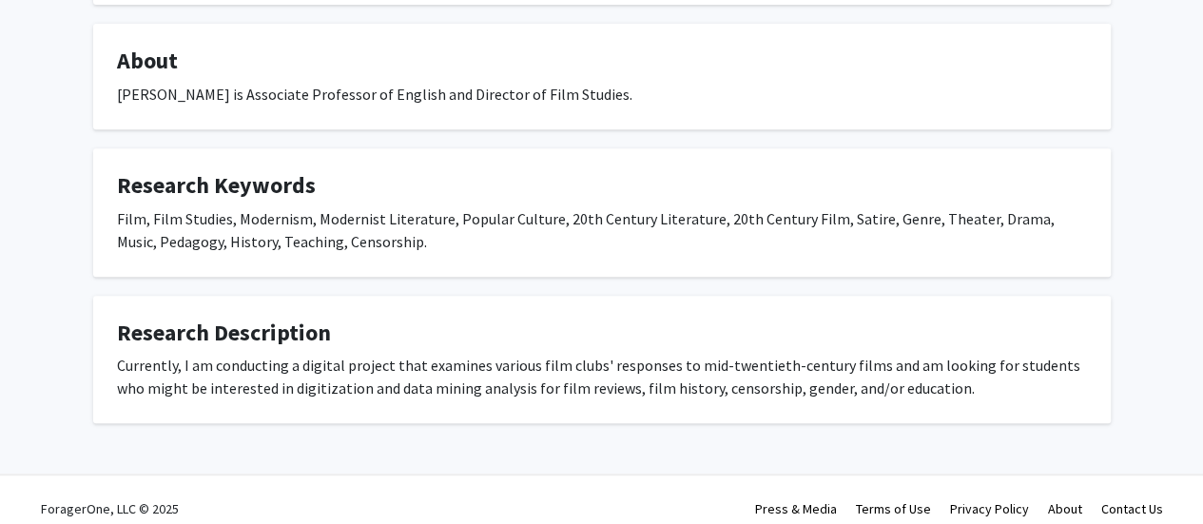
scroll to position [362, 0]
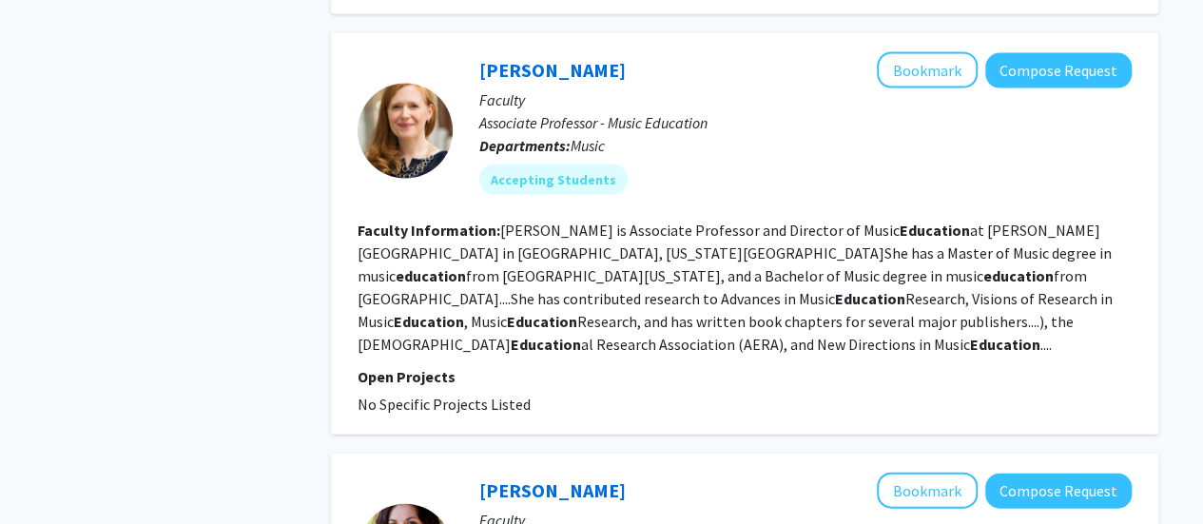
scroll to position [1936, 0]
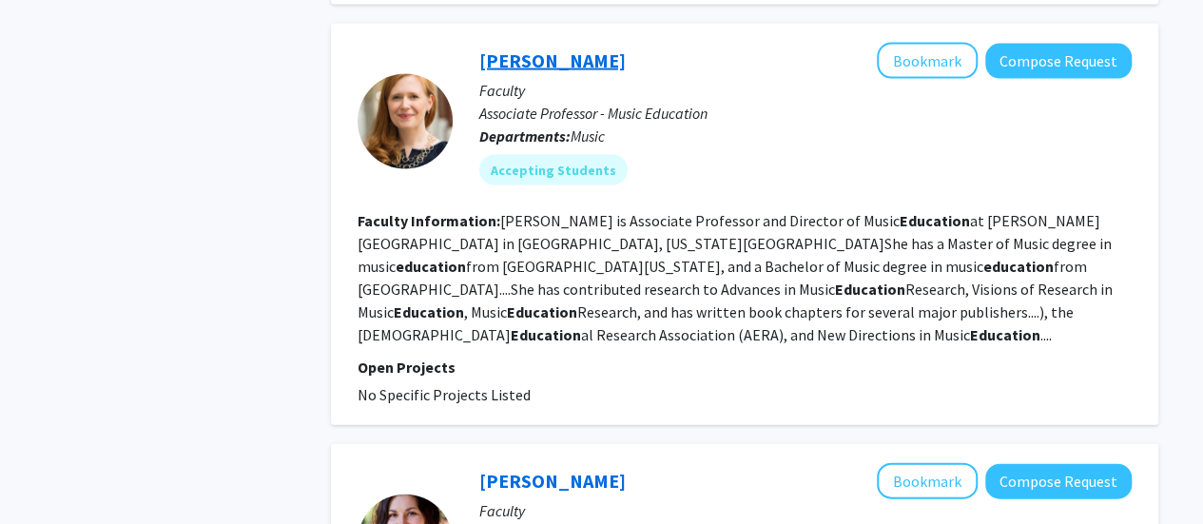
click at [502, 49] on link "[PERSON_NAME]" at bounding box center [552, 61] width 147 height 24
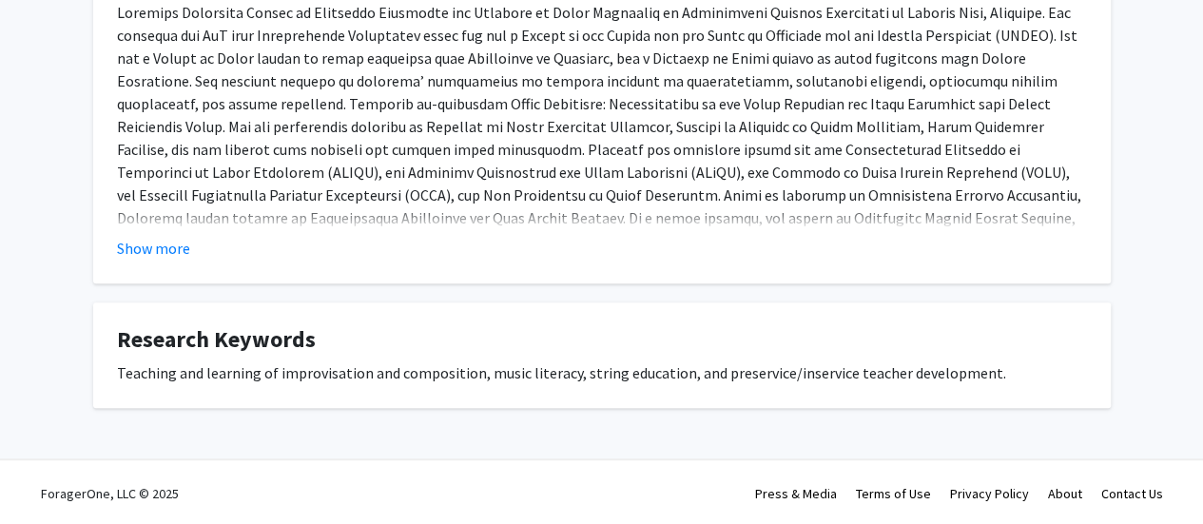
scroll to position [428, 0]
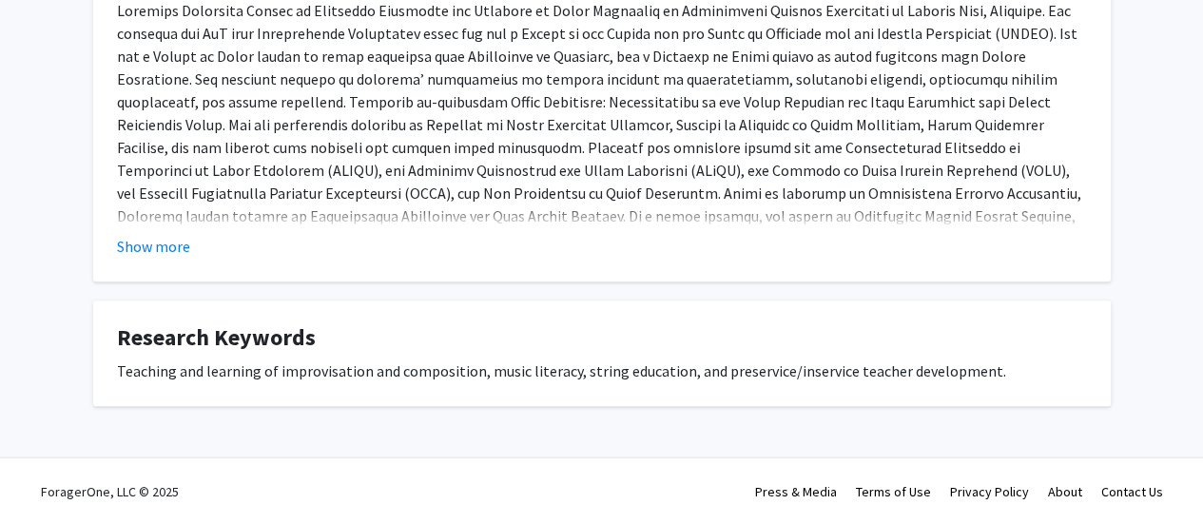
click at [471, 392] on fg-card "Research Keywords Teaching and learning of improvisation and composition, music…" at bounding box center [602, 354] width 1018 height 106
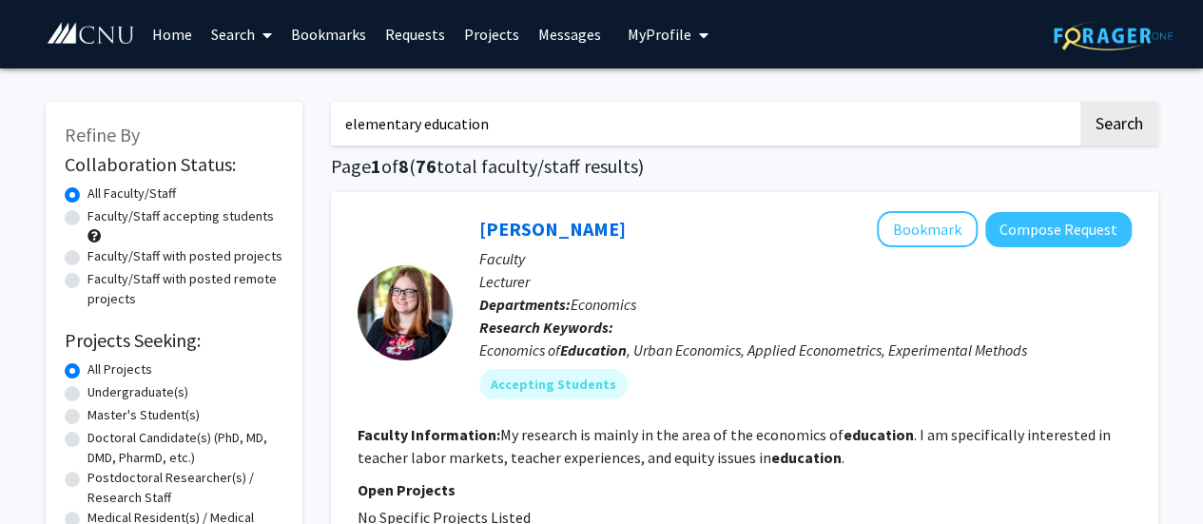
click at [88, 213] on label "Faculty/Staff accepting students" at bounding box center [181, 216] width 186 height 20
click at [88, 213] on input "Faculty/Staff accepting students" at bounding box center [94, 212] width 12 height 12
radio input "true"
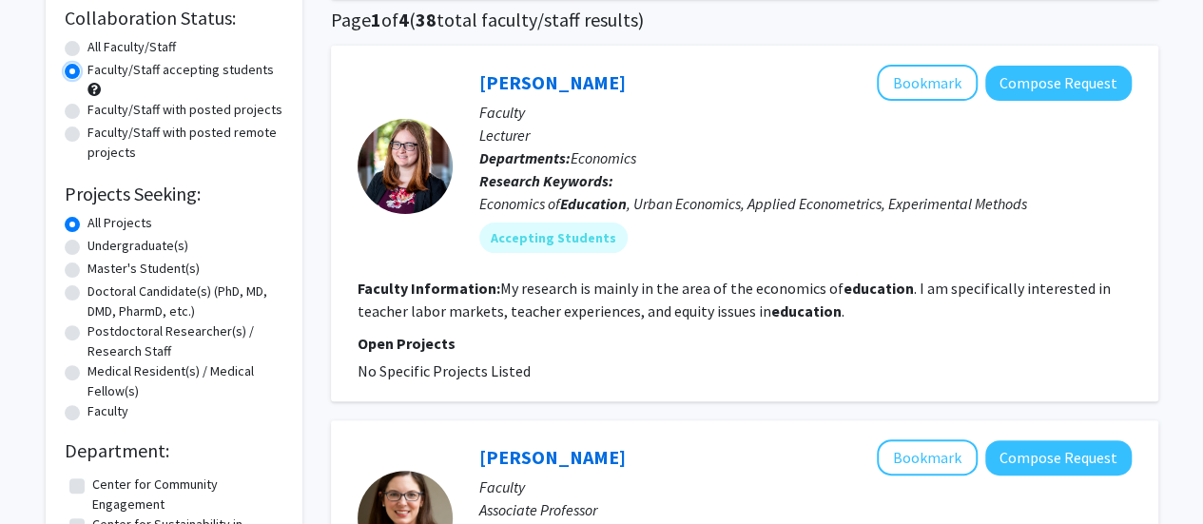
scroll to position [151, 0]
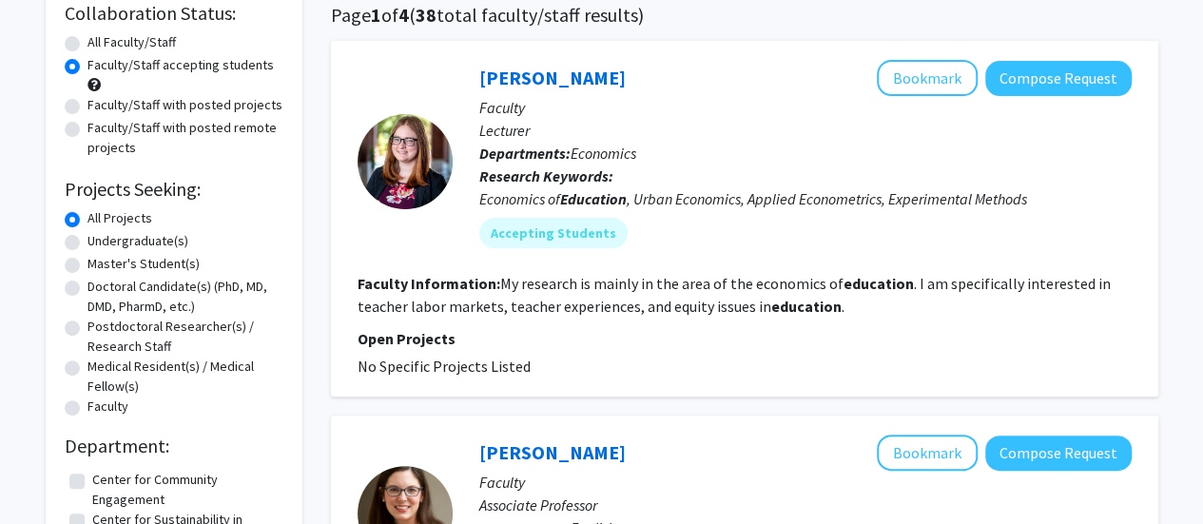
click at [88, 241] on label "Undergraduate(s)" at bounding box center [138, 241] width 101 height 20
click at [88, 241] on input "Undergraduate(s)" at bounding box center [94, 237] width 12 height 12
radio input "true"
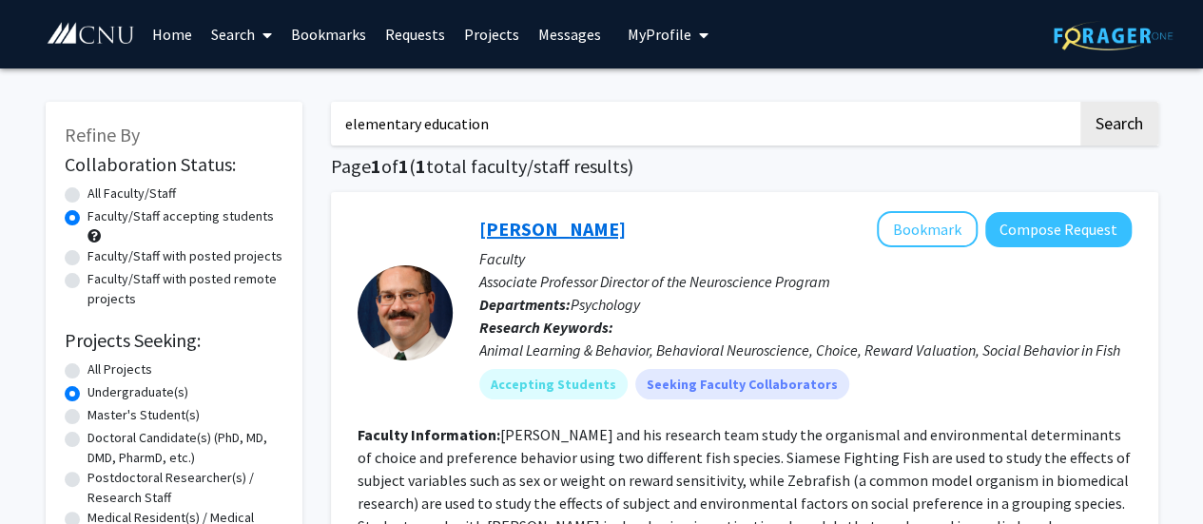
click at [552, 222] on link "[PERSON_NAME]" at bounding box center [552, 229] width 147 height 24
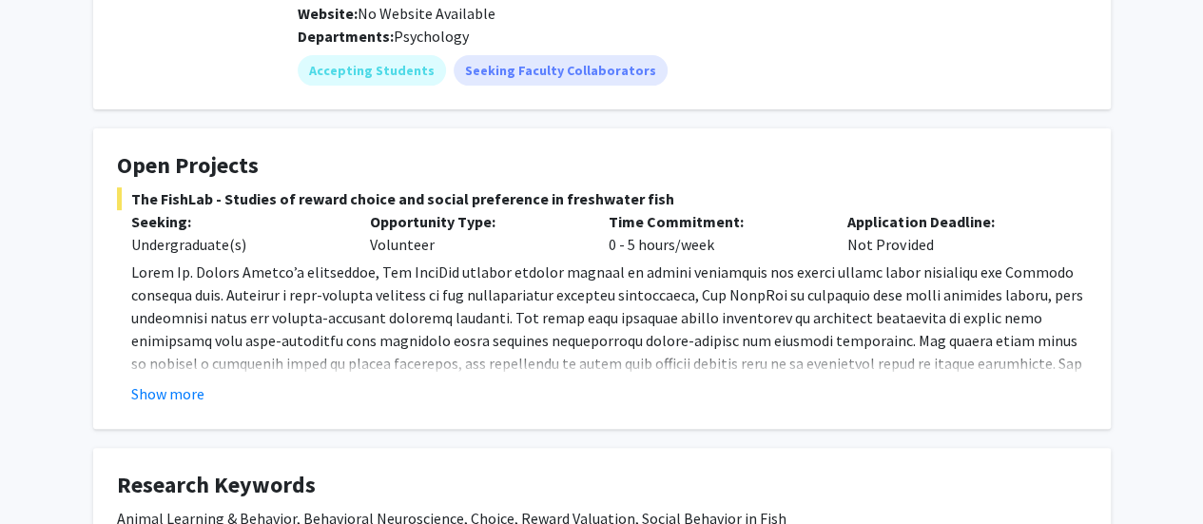
scroll to position [346, 0]
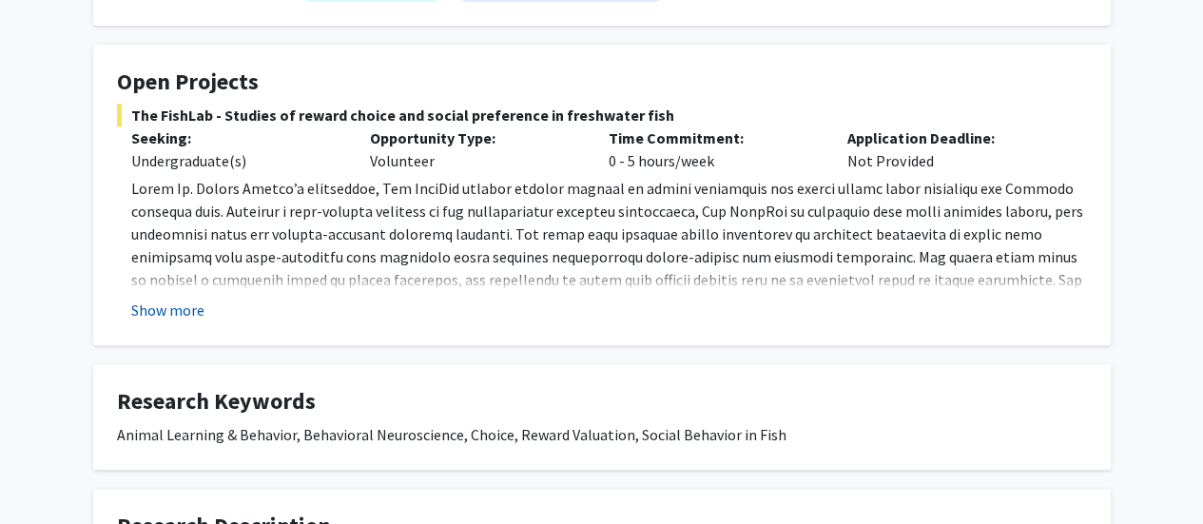
click at [179, 299] on button "Show more" at bounding box center [167, 310] width 73 height 23
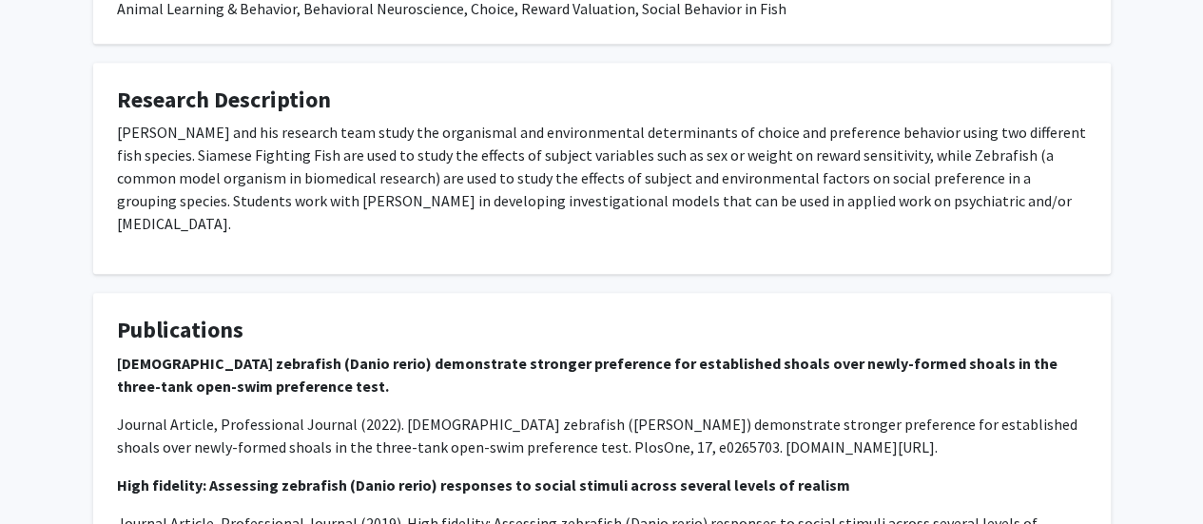
scroll to position [523, 0]
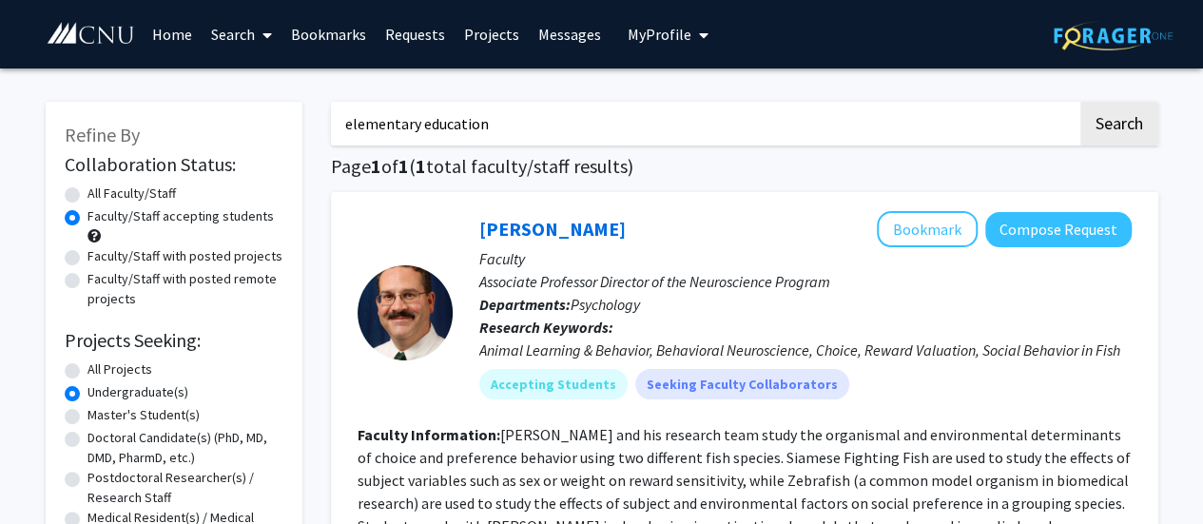
scroll to position [86, 0]
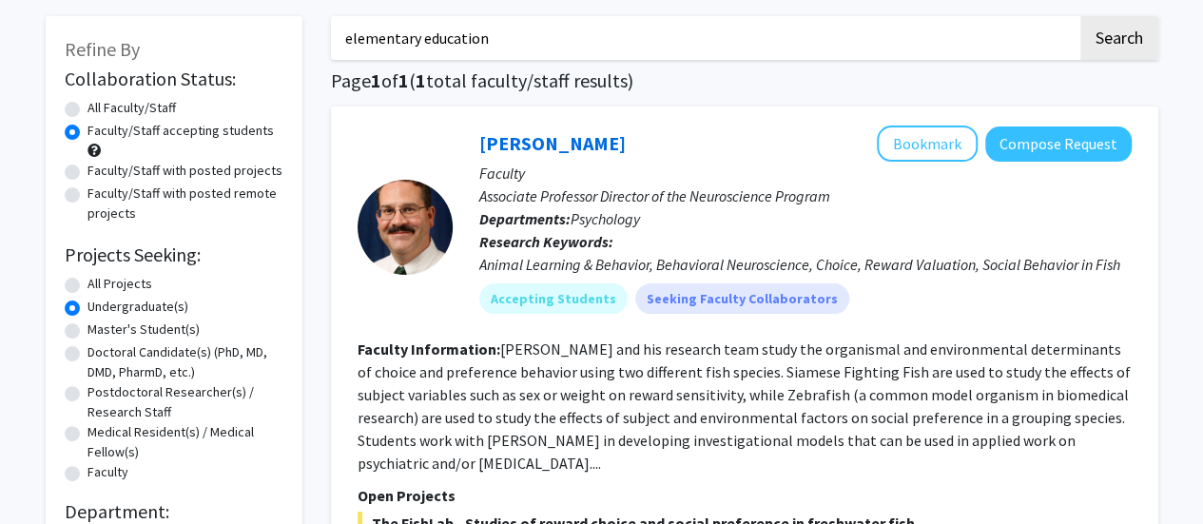
drag, startPoint x: 176, startPoint y: 1, endPoint x: 386, endPoint y: 106, distance: 234.8
click at [386, 106] on div "elementary education Search Page 1 of 1 ( 1 total faculty/staff results) [PERSO…" at bounding box center [745, 428] width 856 height 862
click at [143, 289] on label "All Projects" at bounding box center [120, 284] width 65 height 20
click at [100, 286] on input "All Projects" at bounding box center [94, 280] width 12 height 12
radio input "true"
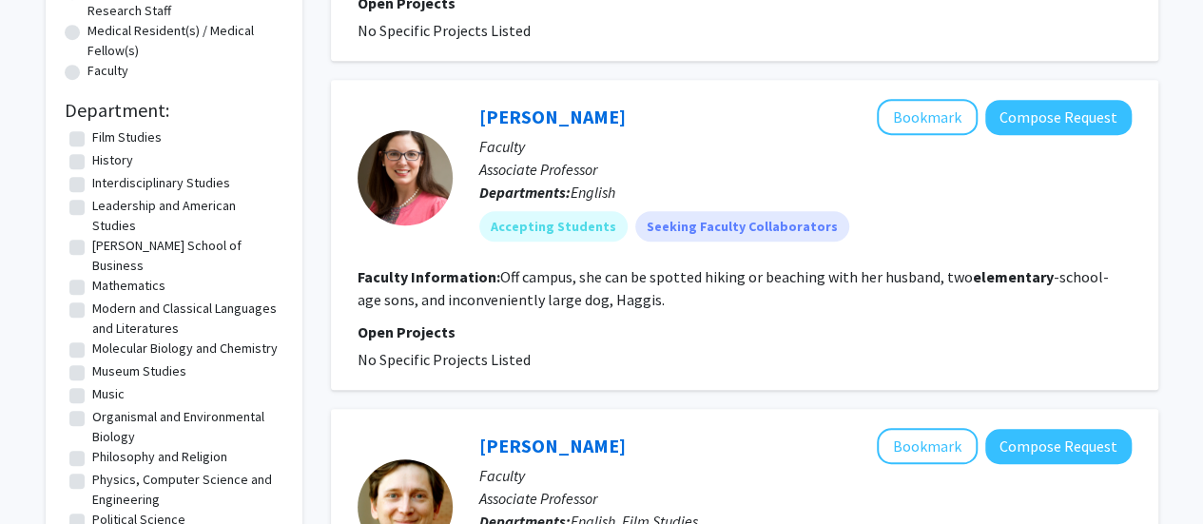
scroll to position [156, 0]
